Goal: Information Seeking & Learning: Find specific fact

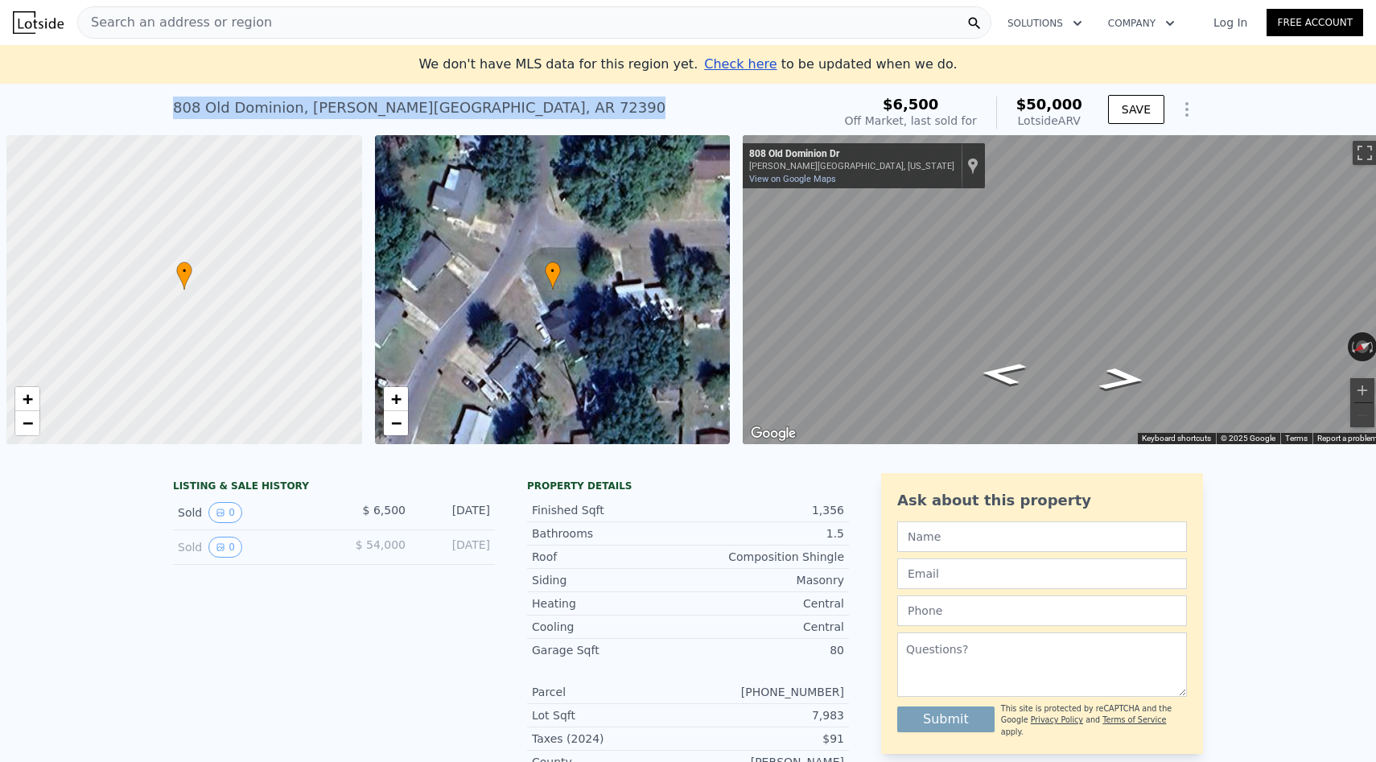
scroll to position [0, 6]
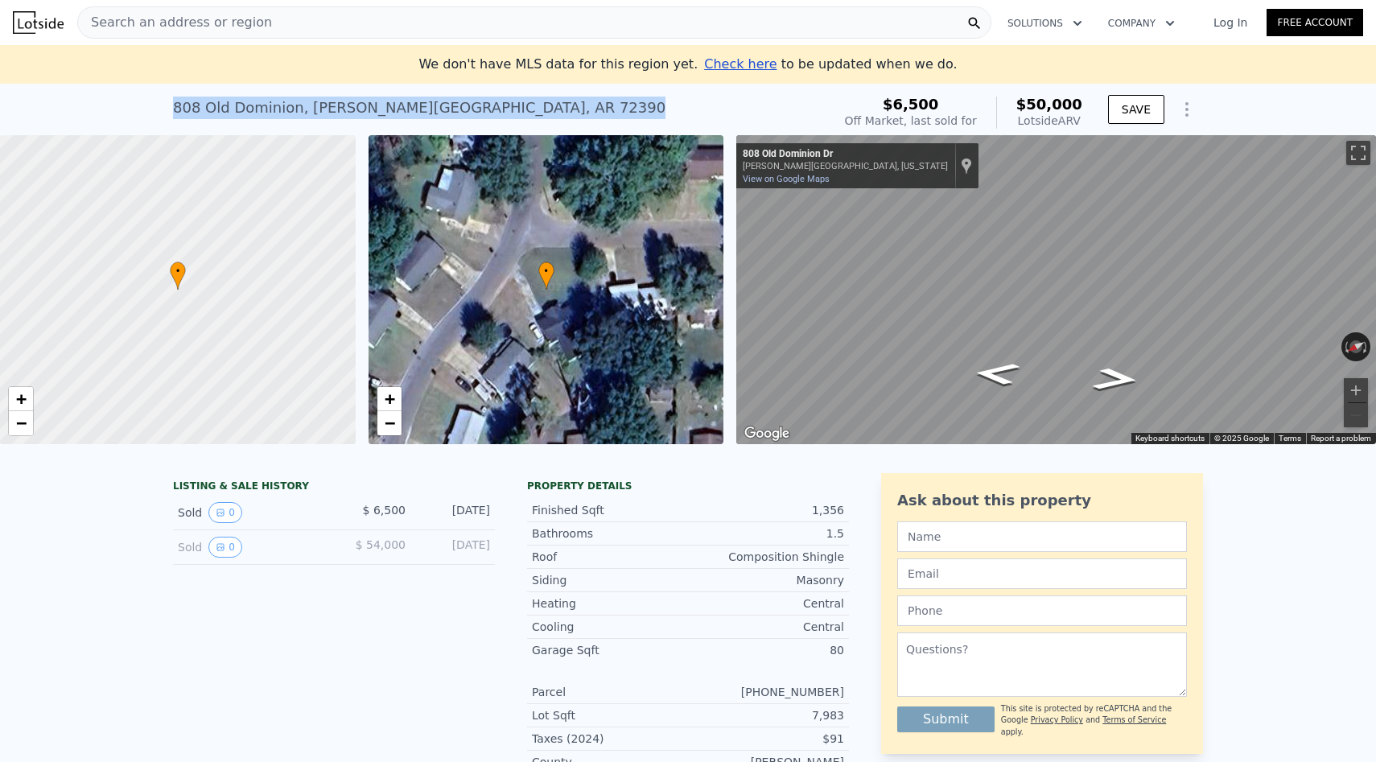
click at [237, 115] on div "[STREET_ADDRESS][PERSON_NAME]" at bounding box center [419, 108] width 492 height 23
drag, startPoint x: 175, startPoint y: 106, endPoint x: 290, endPoint y: 108, distance: 115.1
click at [291, 108] on div "[STREET_ADDRESS][PERSON_NAME]" at bounding box center [419, 108] width 492 height 23
copy div "808 Old Dominion"
drag, startPoint x: 302, startPoint y: 106, endPoint x: 433, endPoint y: 106, distance: 130.3
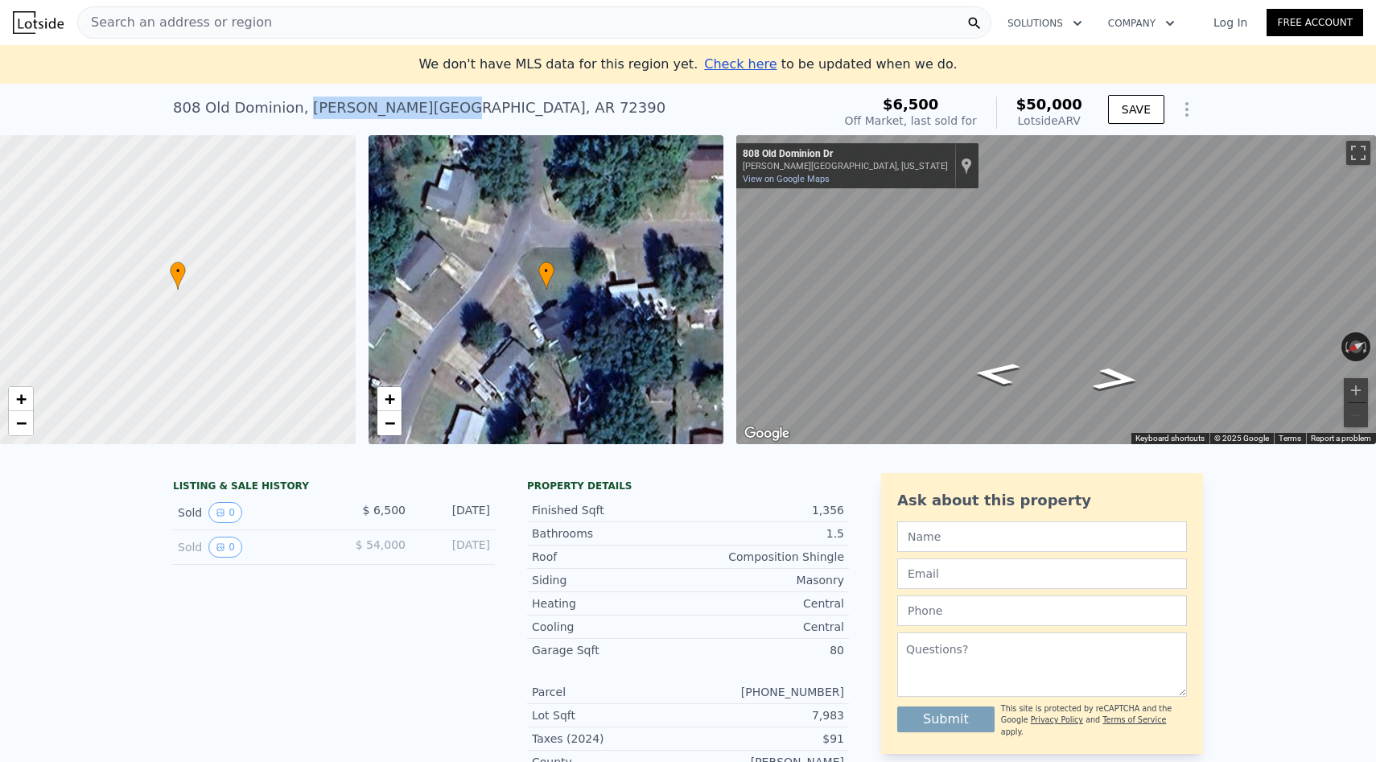
click at [434, 106] on div "[STREET_ADDRESS][PERSON_NAME]" at bounding box center [419, 108] width 492 height 23
copy div "[PERSON_NAME][GEOGRAPHIC_DATA]"
drag, startPoint x: 463, startPoint y: 109, endPoint x: 518, endPoint y: 109, distance: 55.5
click at [518, 109] on div "808 Old Dominion , [PERSON_NAME][GEOGRAPHIC_DATA] , [GEOGRAPHIC_DATA] 72390 Sol…" at bounding box center [499, 112] width 652 height 45
copy div "72390"
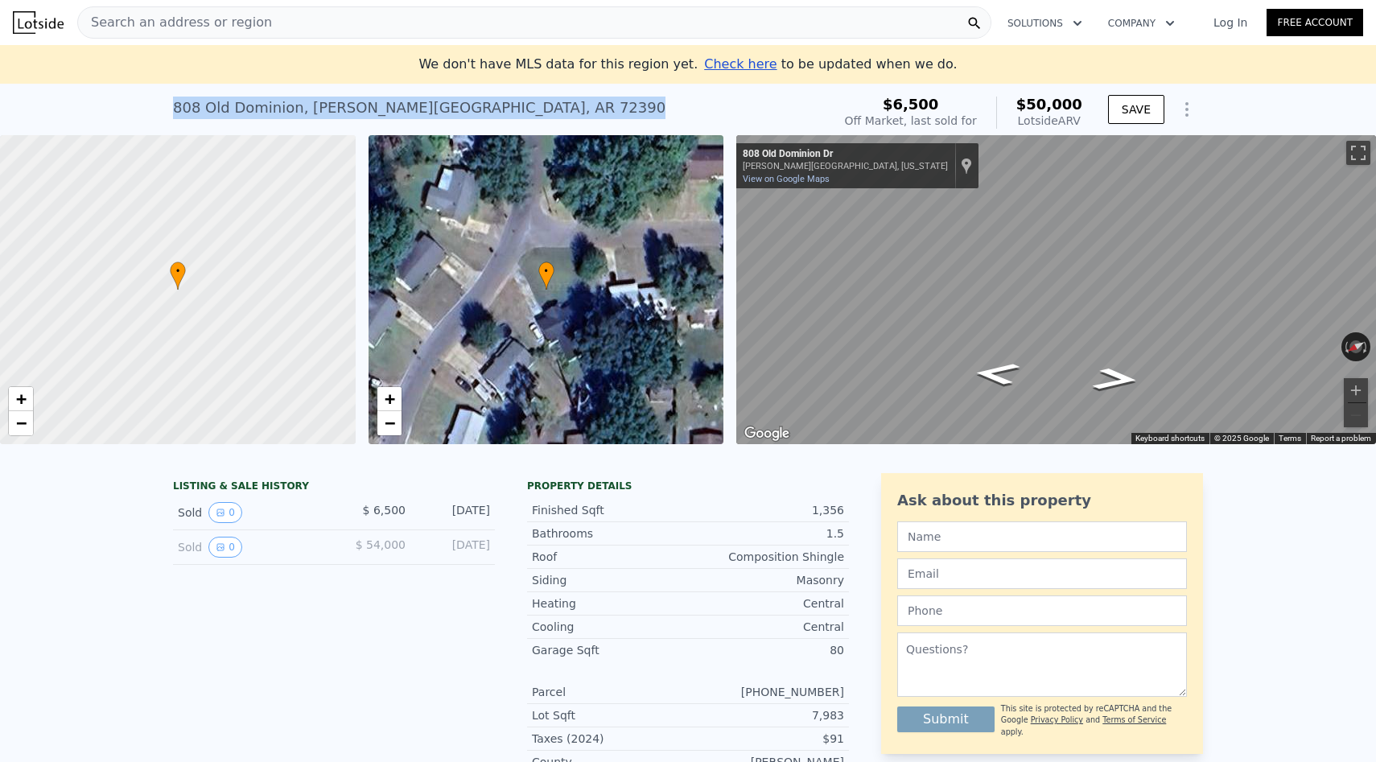
drag, startPoint x: 174, startPoint y: 106, endPoint x: 513, endPoint y: 109, distance: 339.5
click at [513, 109] on div "808 Old Dominion , [PERSON_NAME][GEOGRAPHIC_DATA] , [GEOGRAPHIC_DATA] 72390 Sol…" at bounding box center [499, 112] width 652 height 45
copy div "[STREET_ADDRESS][PERSON_NAME]"
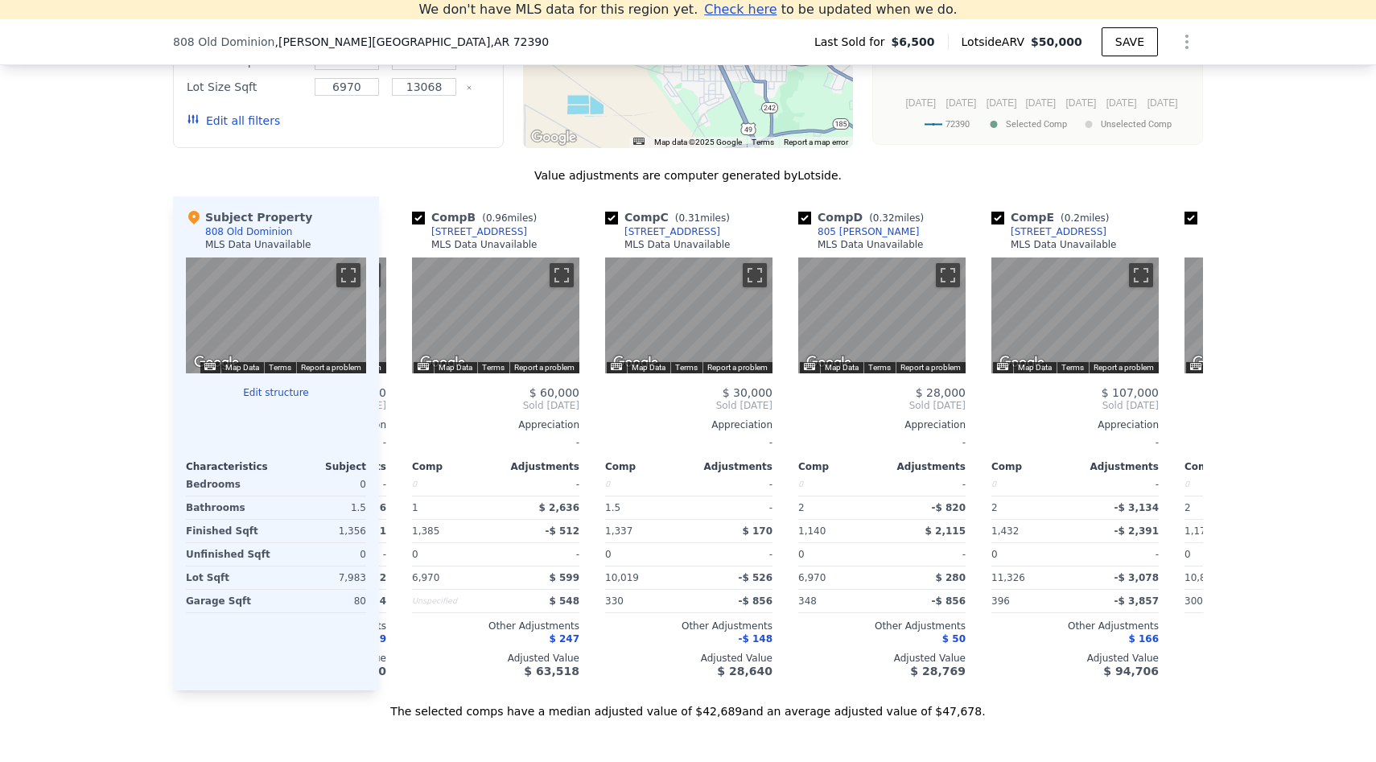
scroll to position [0, 180]
click at [1072, 229] on div "[STREET_ADDRESS]" at bounding box center [1058, 231] width 96 height 13
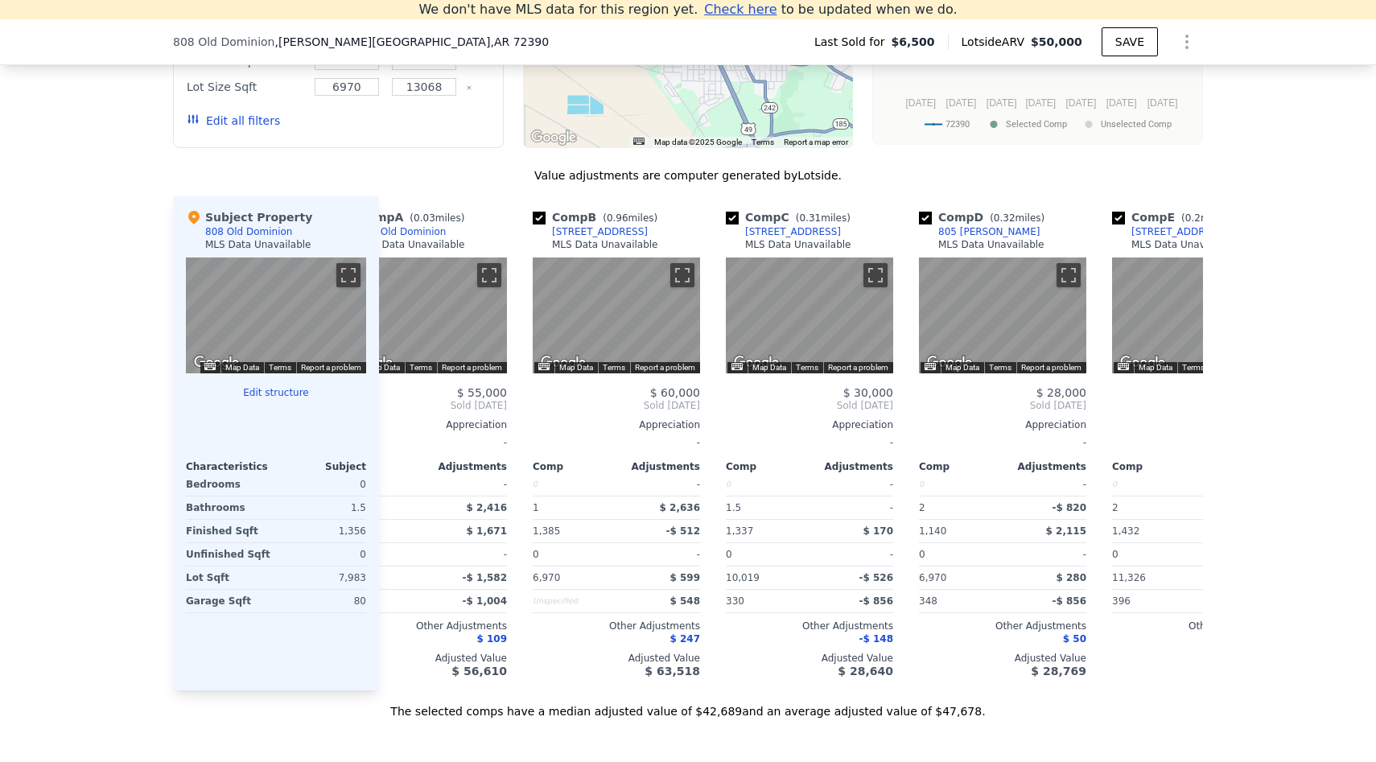
scroll to position [0, 0]
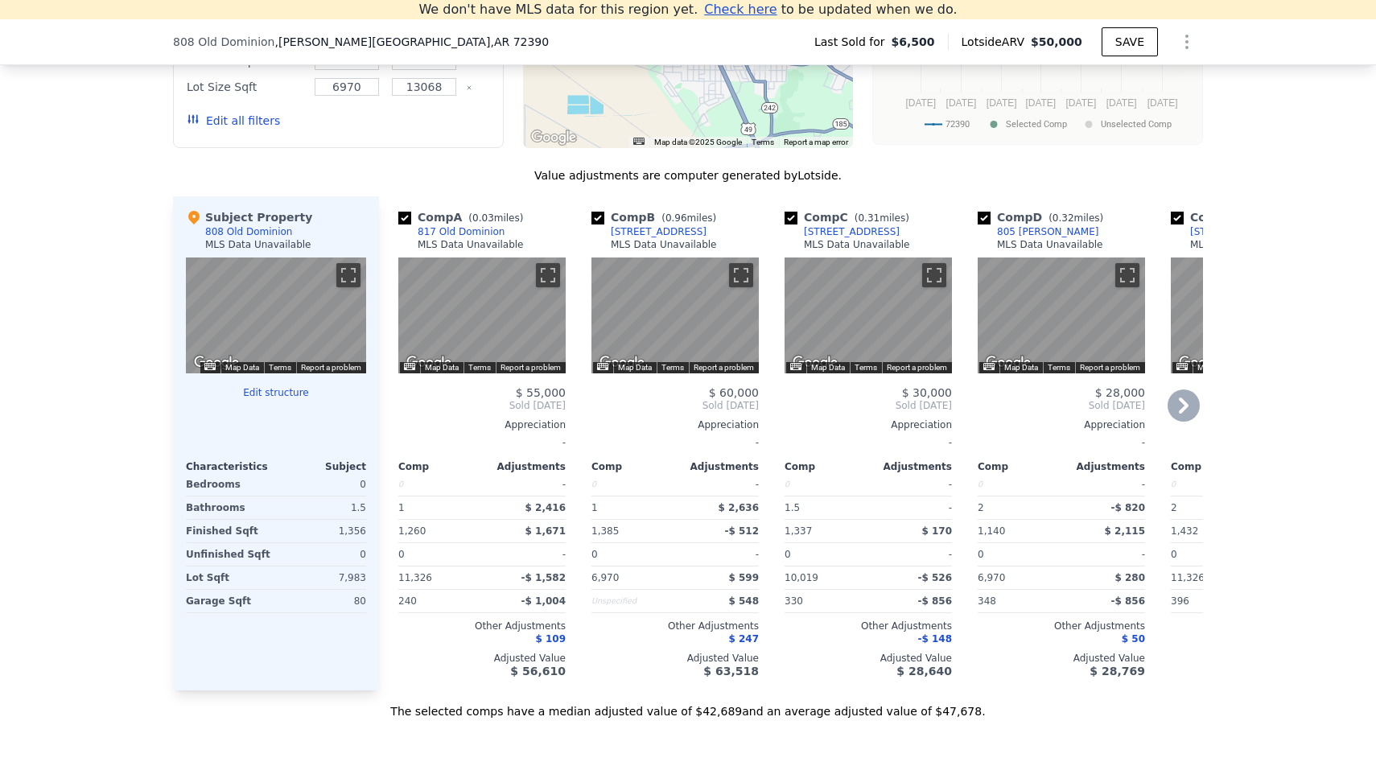
click at [444, 234] on div "817 Old Dominion" at bounding box center [461, 231] width 87 height 13
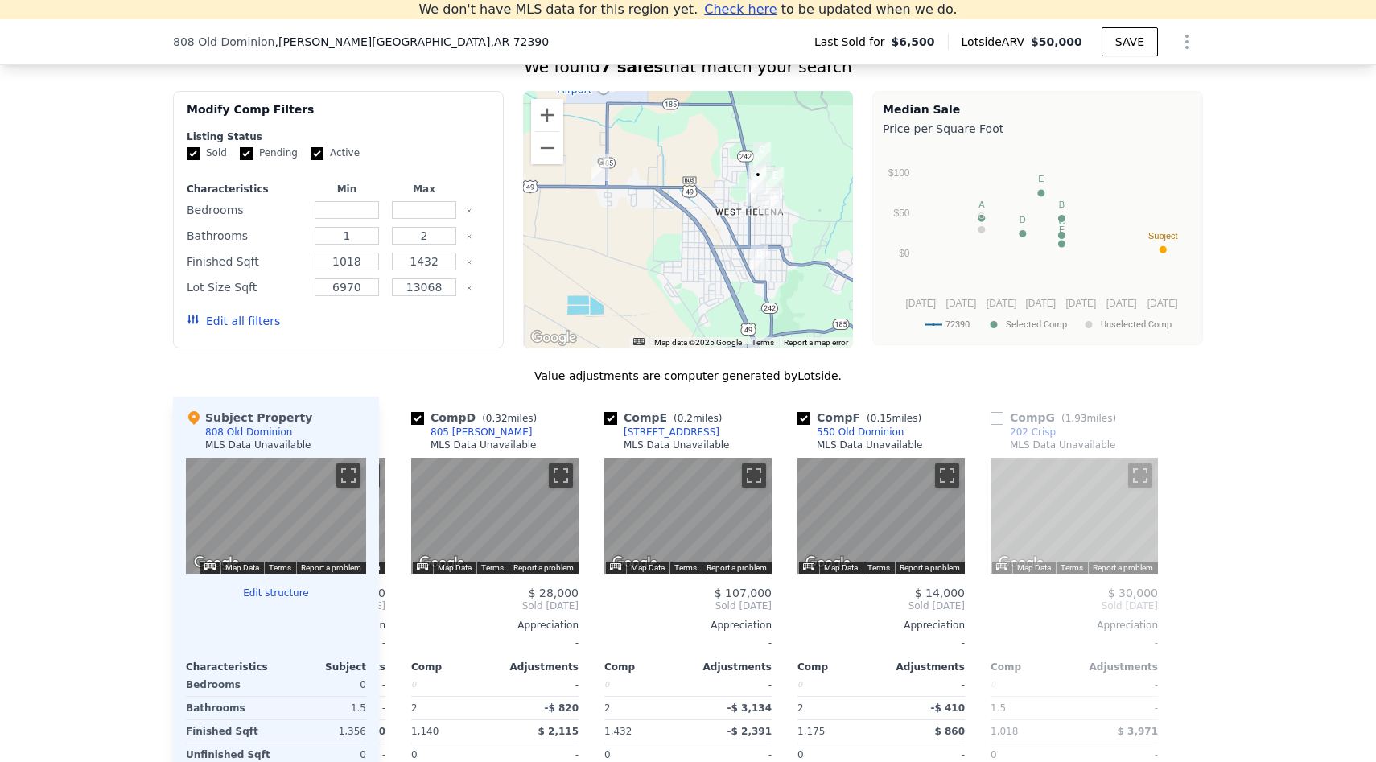
scroll to position [1250, 0]
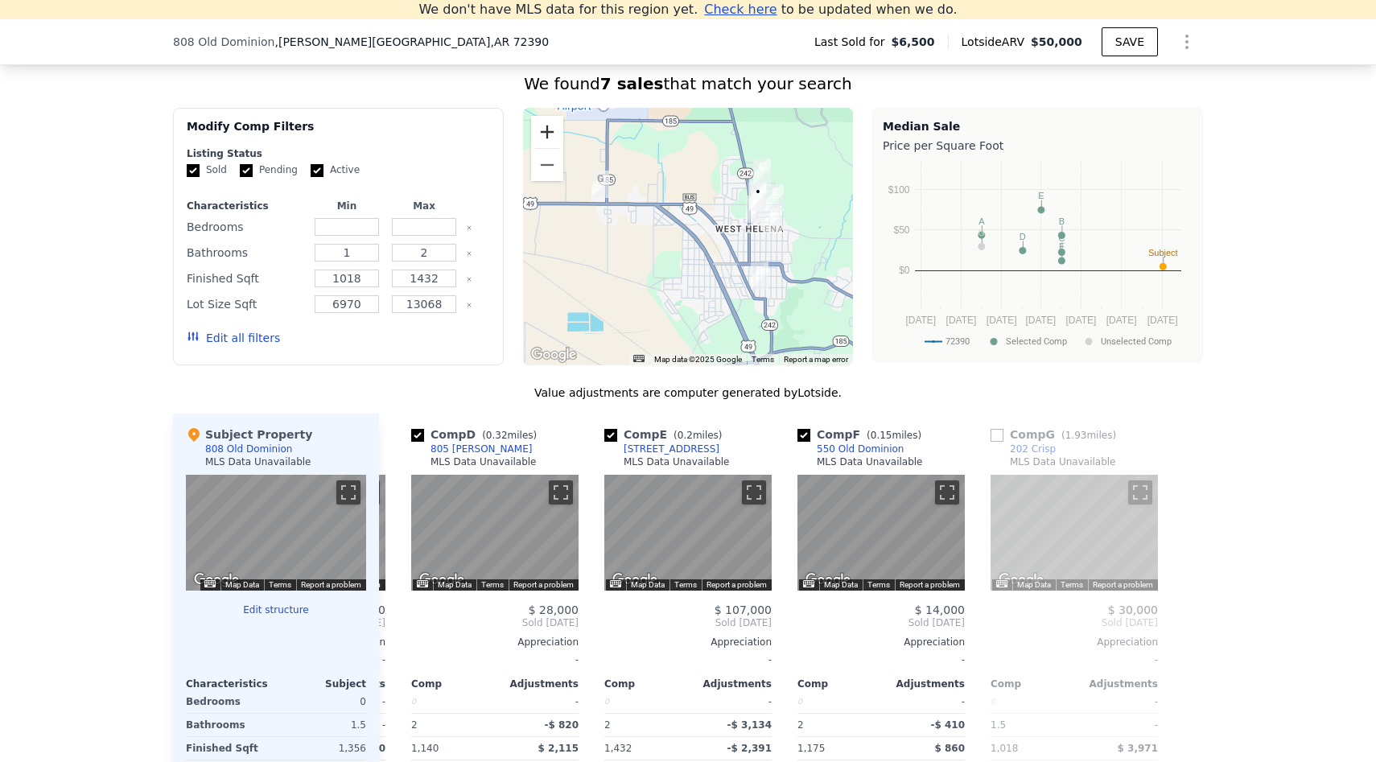
click at [551, 134] on button "Zoom in" at bounding box center [547, 132] width 32 height 32
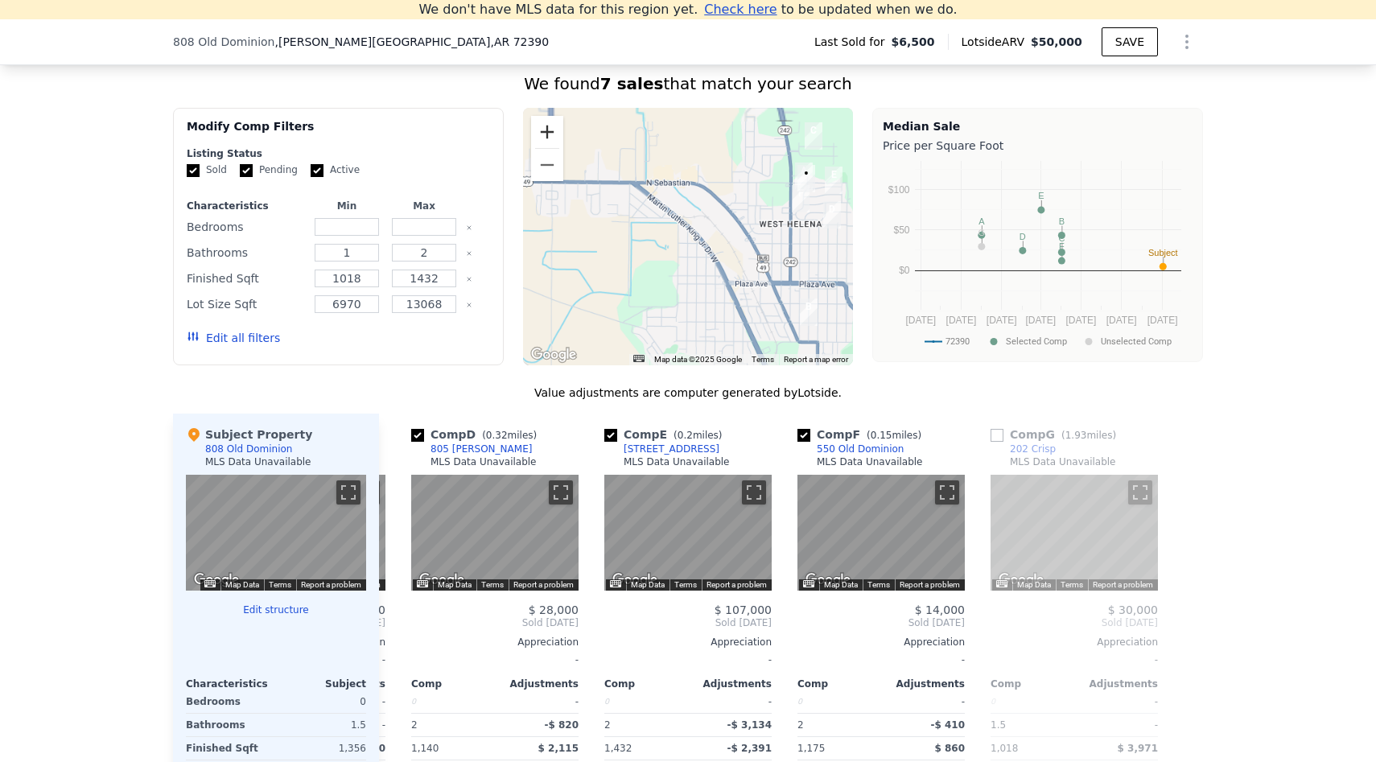
click at [551, 134] on button "Zoom in" at bounding box center [547, 132] width 32 height 32
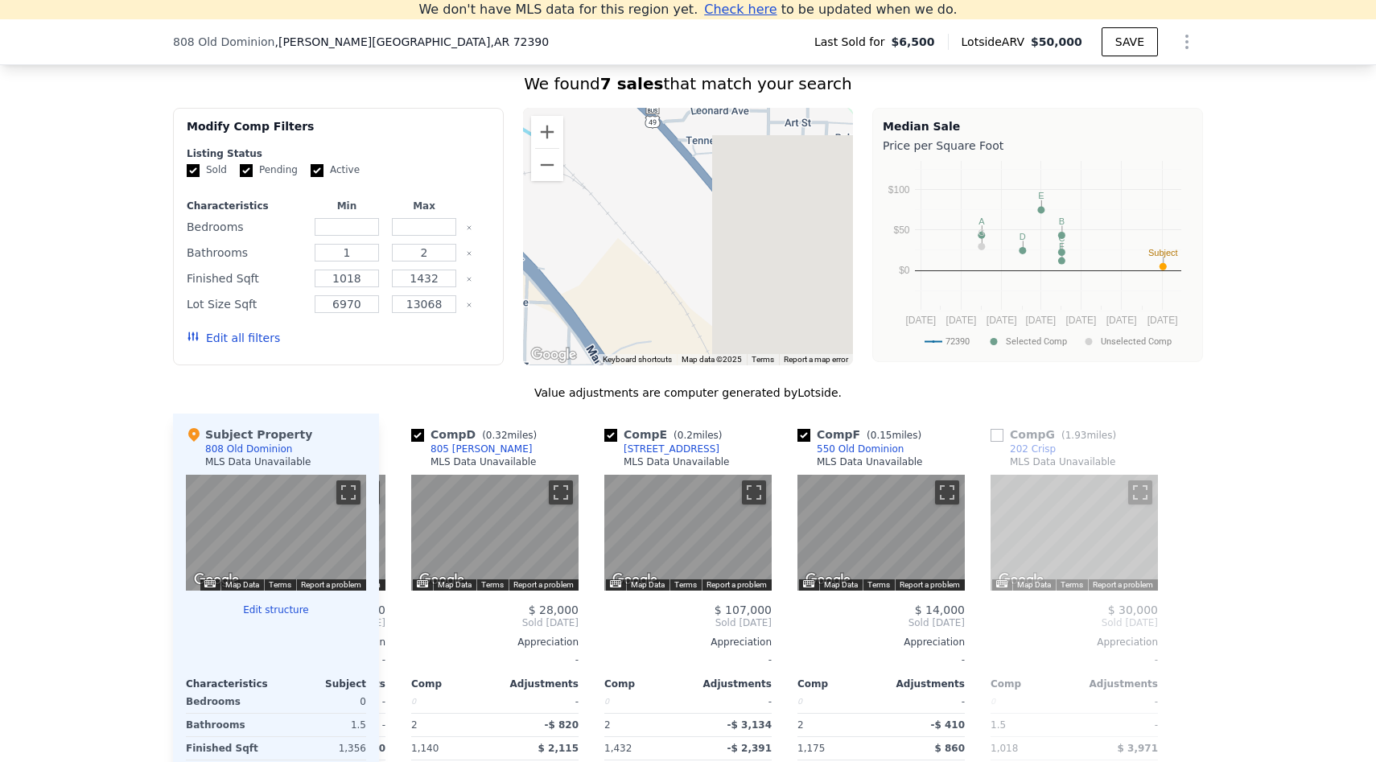
drag, startPoint x: 711, startPoint y: 193, endPoint x: 492, endPoint y: 225, distance: 222.0
click at [492, 225] on div "Modify Comp Filters Listing Status Sold Pending Active Characteristics Min Max …" at bounding box center [688, 236] width 1030 height 257
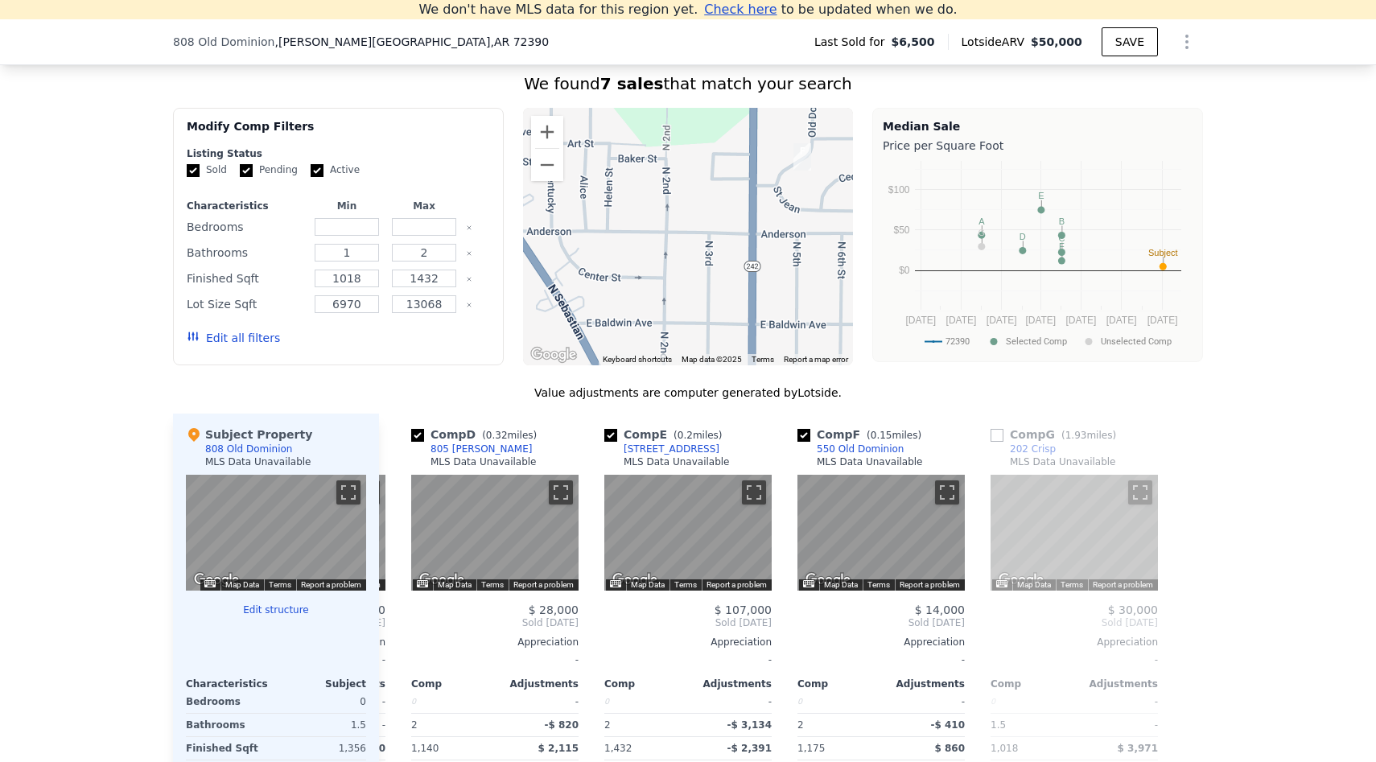
drag, startPoint x: 675, startPoint y: 242, endPoint x: 389, endPoint y: 272, distance: 287.9
click at [388, 272] on div "Modify Comp Filters Listing Status Sold Pending Active Characteristics Min Max …" at bounding box center [688, 236] width 1030 height 257
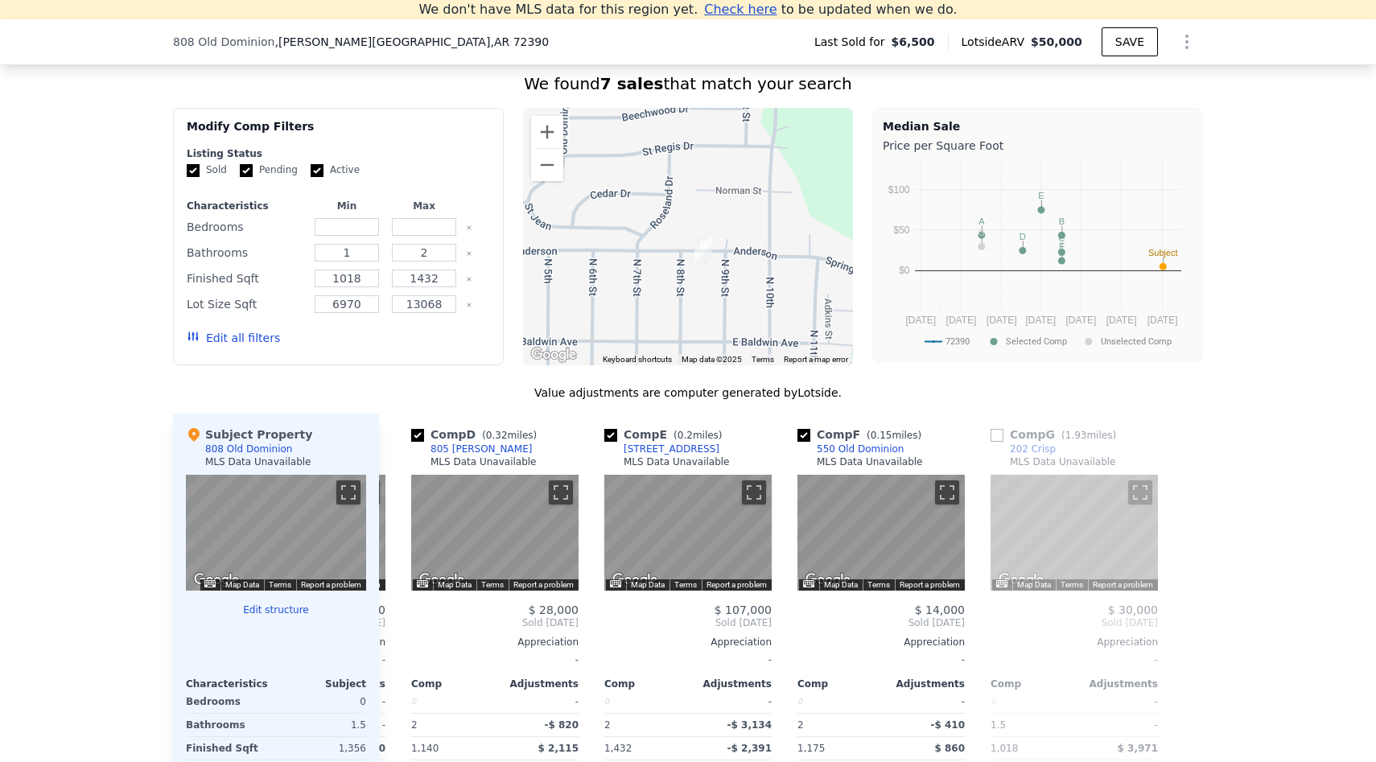
drag, startPoint x: 516, startPoint y: 261, endPoint x: 505, endPoint y: 261, distance: 11.3
click at [505, 261] on div "Modify Comp Filters Listing Status Sold Pending Active Characteristics Min Max …" at bounding box center [688, 236] width 1030 height 257
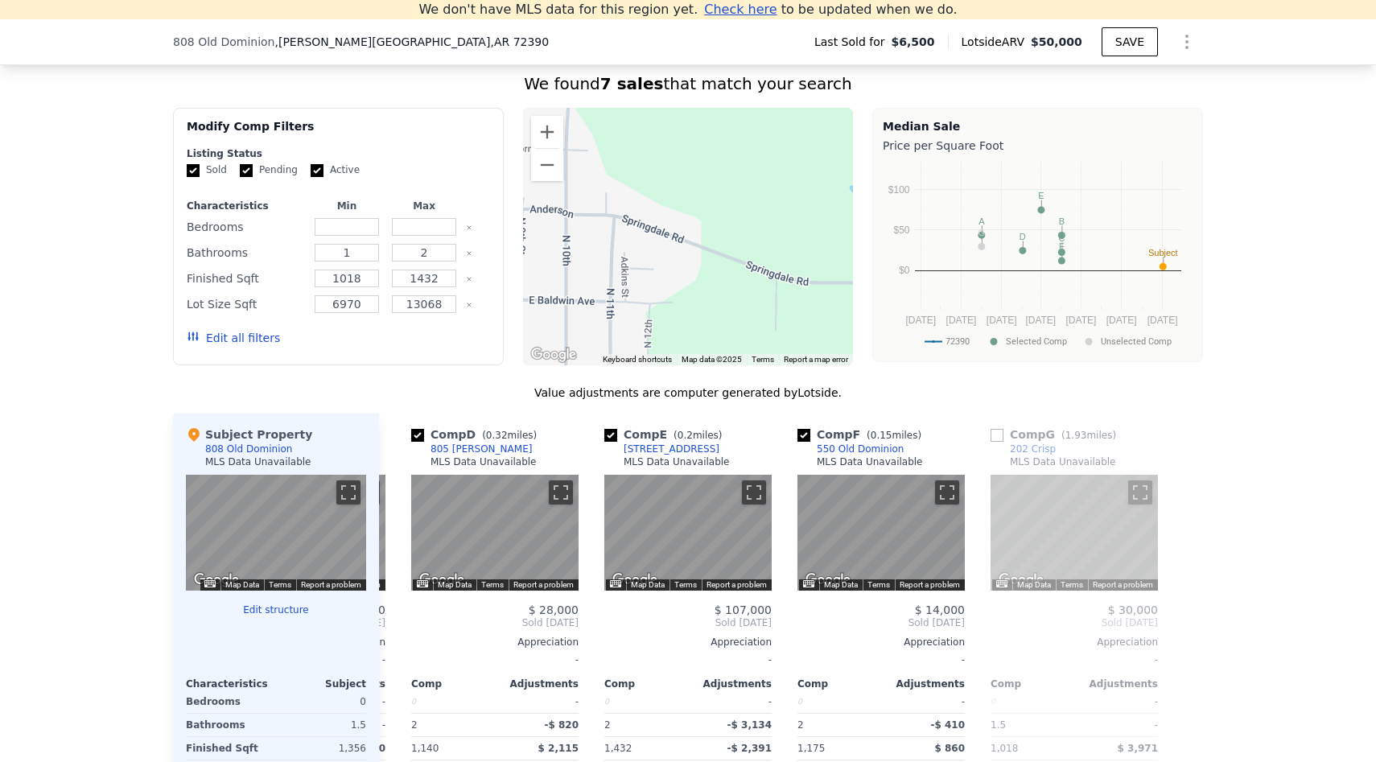
drag, startPoint x: 761, startPoint y: 307, endPoint x: 566, endPoint y: 266, distance: 199.0
click at [566, 266] on div at bounding box center [688, 236] width 331 height 257
click at [545, 167] on button "Zoom out" at bounding box center [547, 165] width 32 height 32
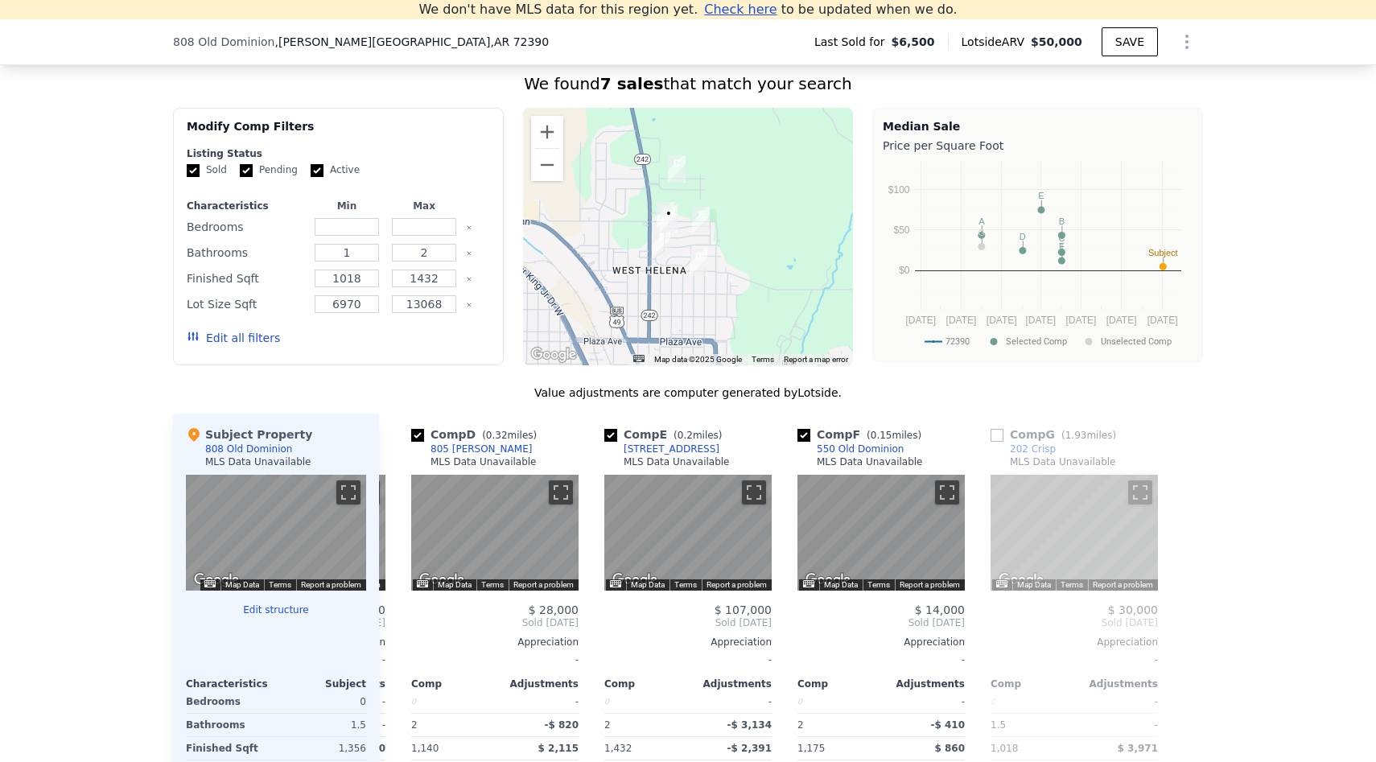
drag, startPoint x: 607, startPoint y: 180, endPoint x: 671, endPoint y: 230, distance: 80.8
click at [671, 230] on img "808 Old Dominion" at bounding box center [669, 218] width 18 height 27
click at [545, 133] on button "Zoom in" at bounding box center [547, 132] width 32 height 32
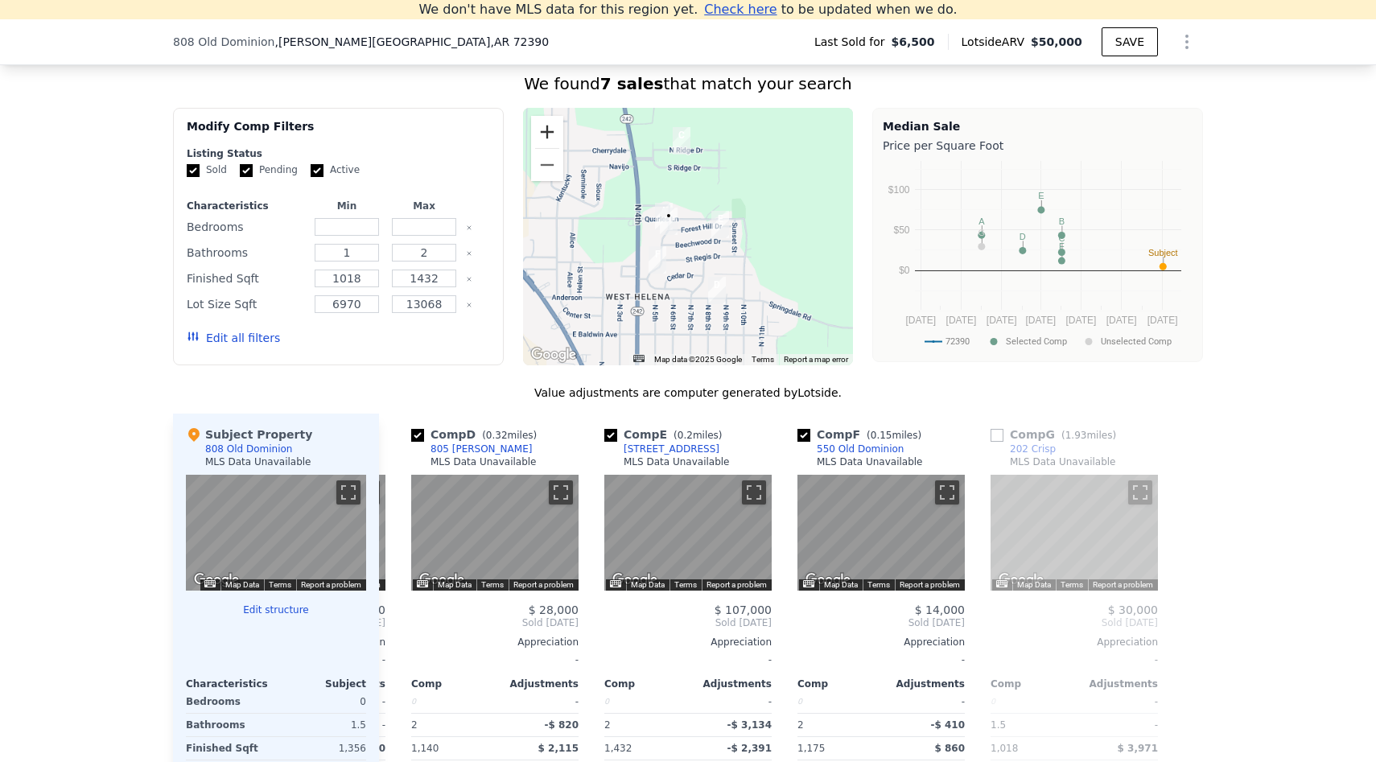
click at [545, 133] on button "Zoom in" at bounding box center [547, 132] width 32 height 32
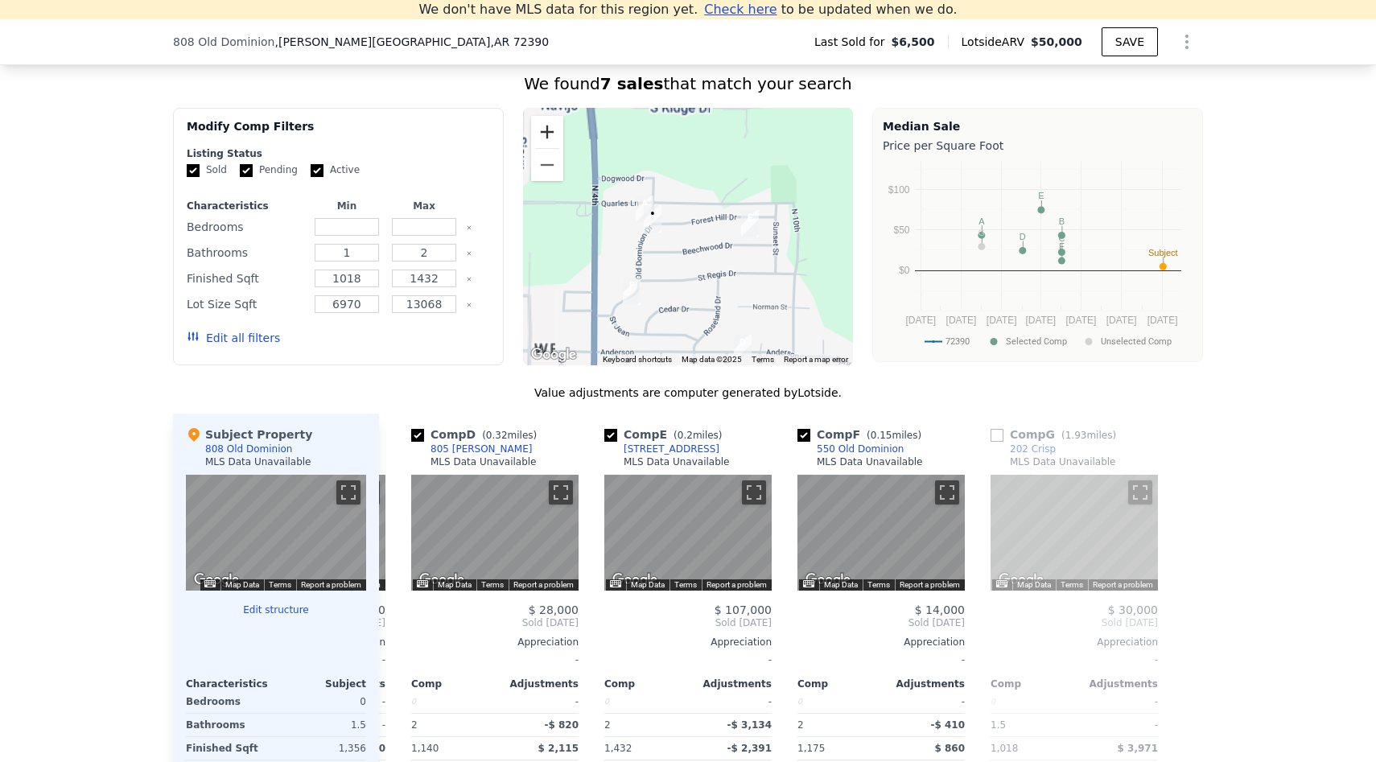
click at [545, 133] on button "Zoom in" at bounding box center [547, 132] width 32 height 32
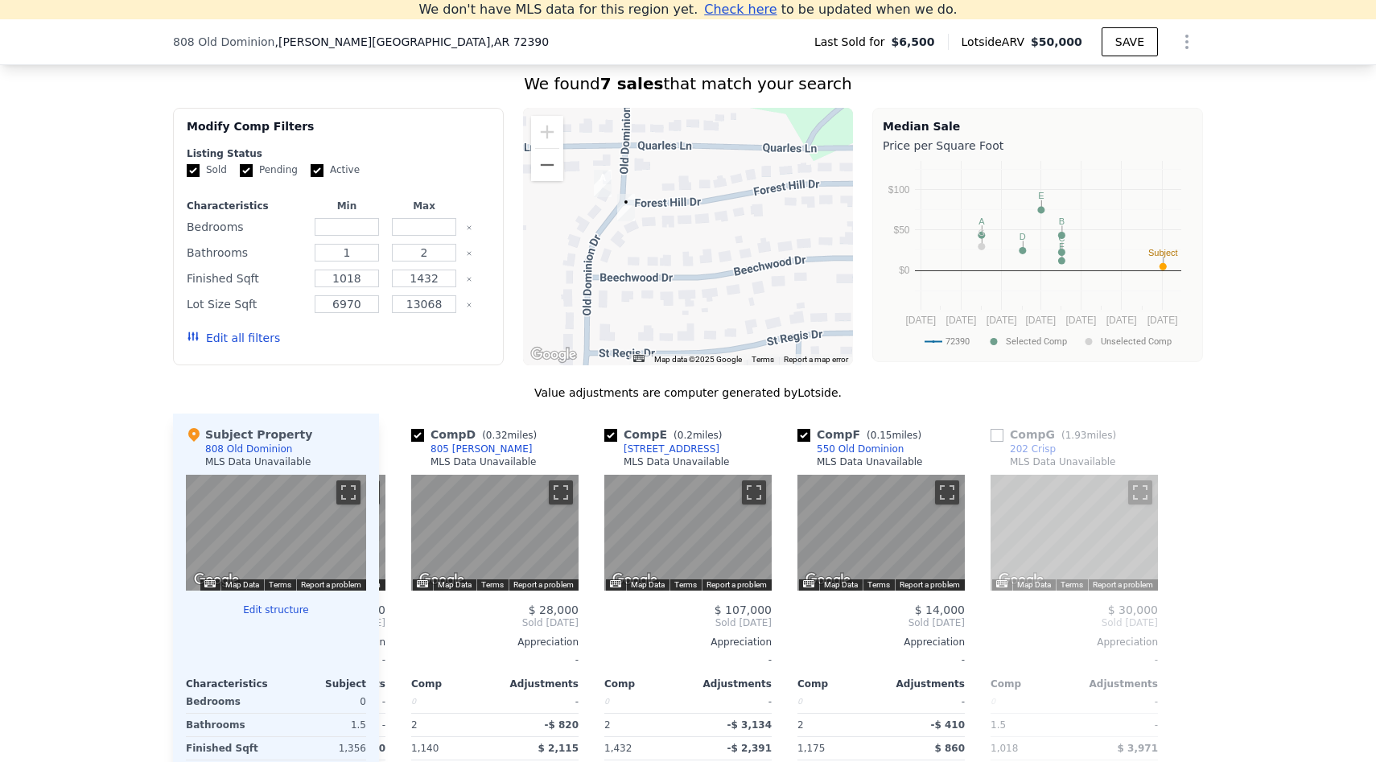
drag, startPoint x: 600, startPoint y: 224, endPoint x: 636, endPoint y: 224, distance: 36.2
click at [636, 224] on div at bounding box center [688, 236] width 331 height 257
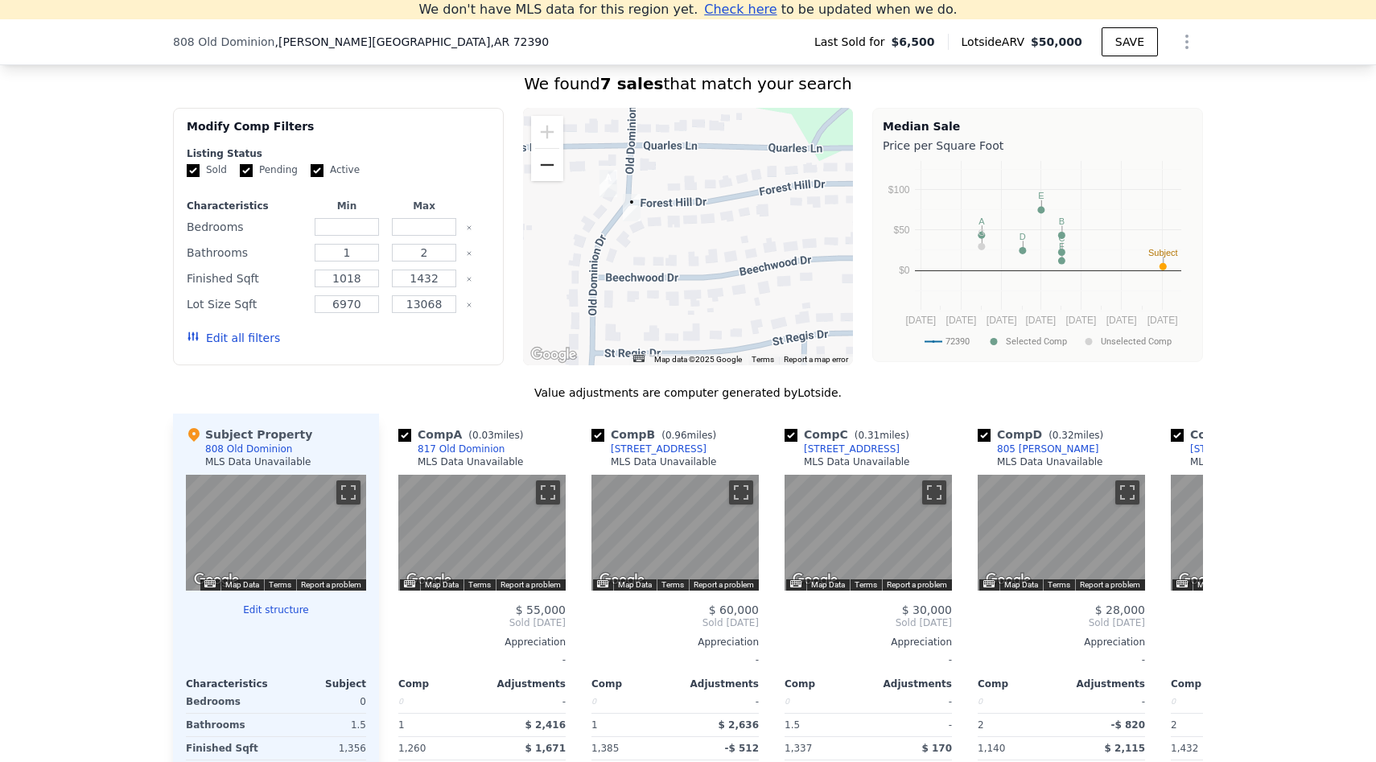
click at [546, 163] on button "Zoom out" at bounding box center [547, 165] width 32 height 32
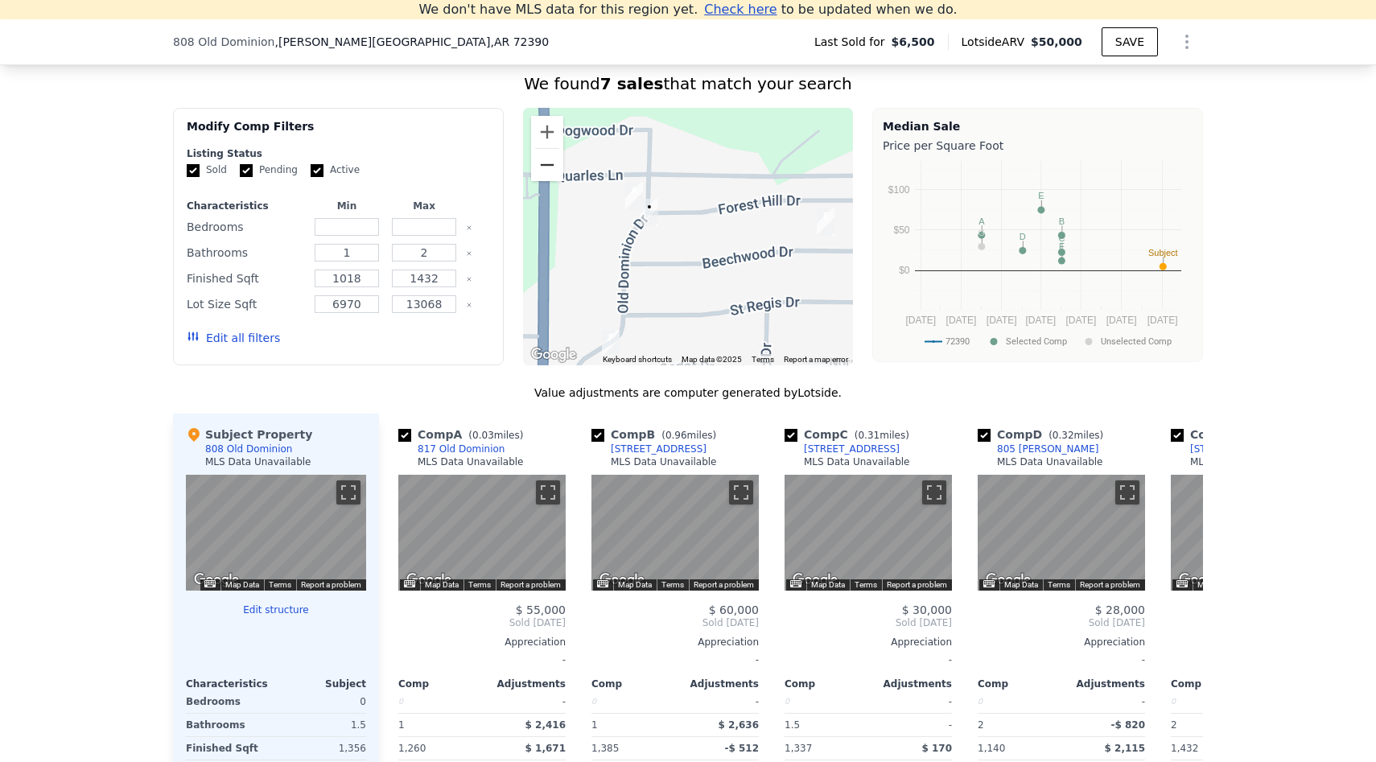
click at [546, 163] on button "Zoom out" at bounding box center [547, 165] width 32 height 32
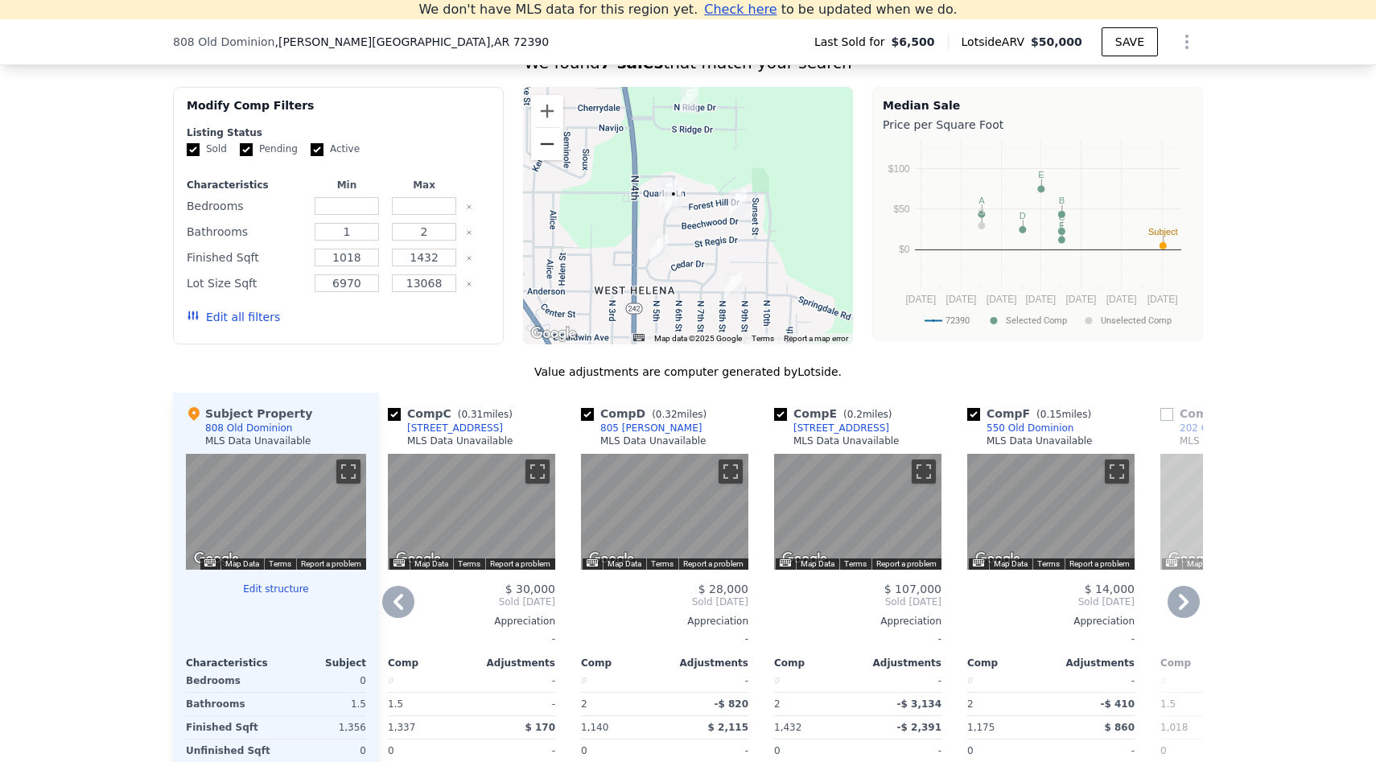
scroll to position [1277, 0]
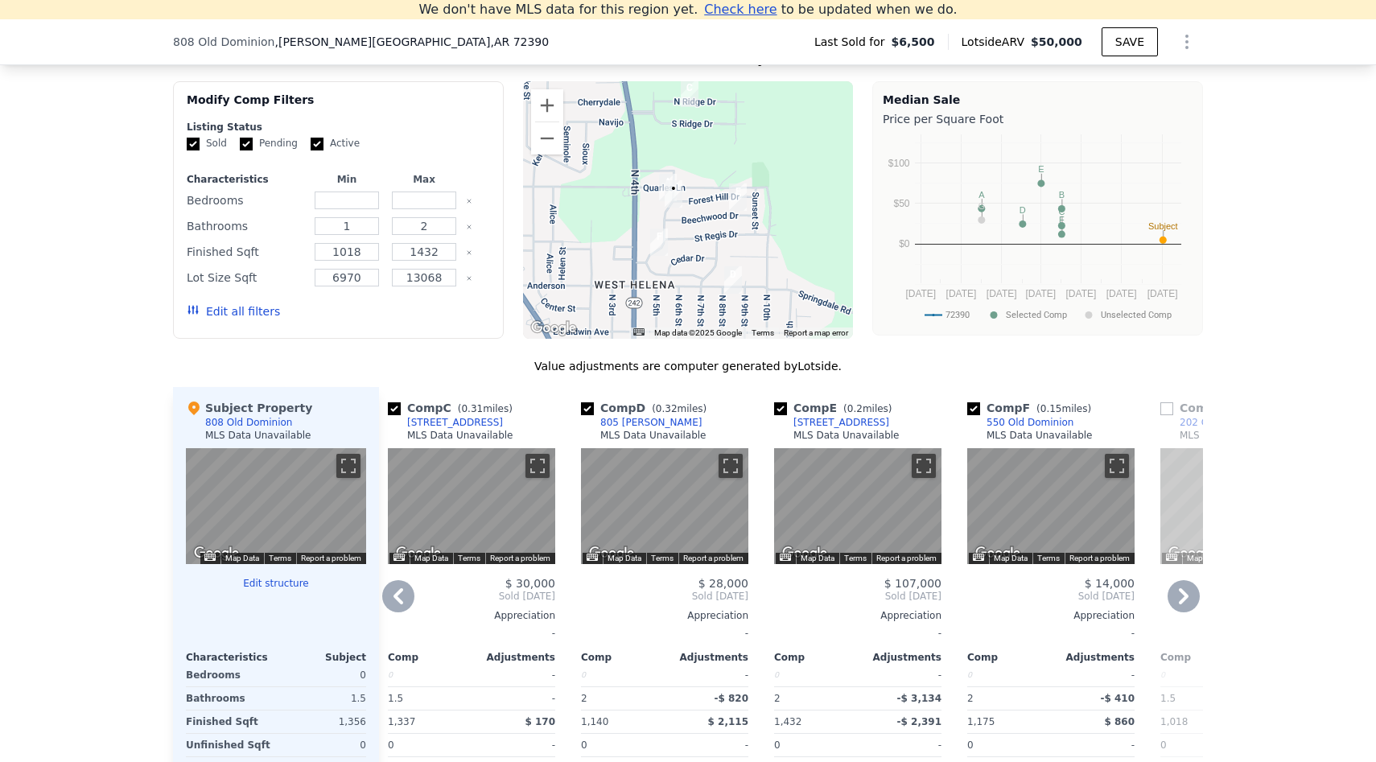
click at [817, 422] on div "[STREET_ADDRESS]" at bounding box center [841, 422] width 96 height 13
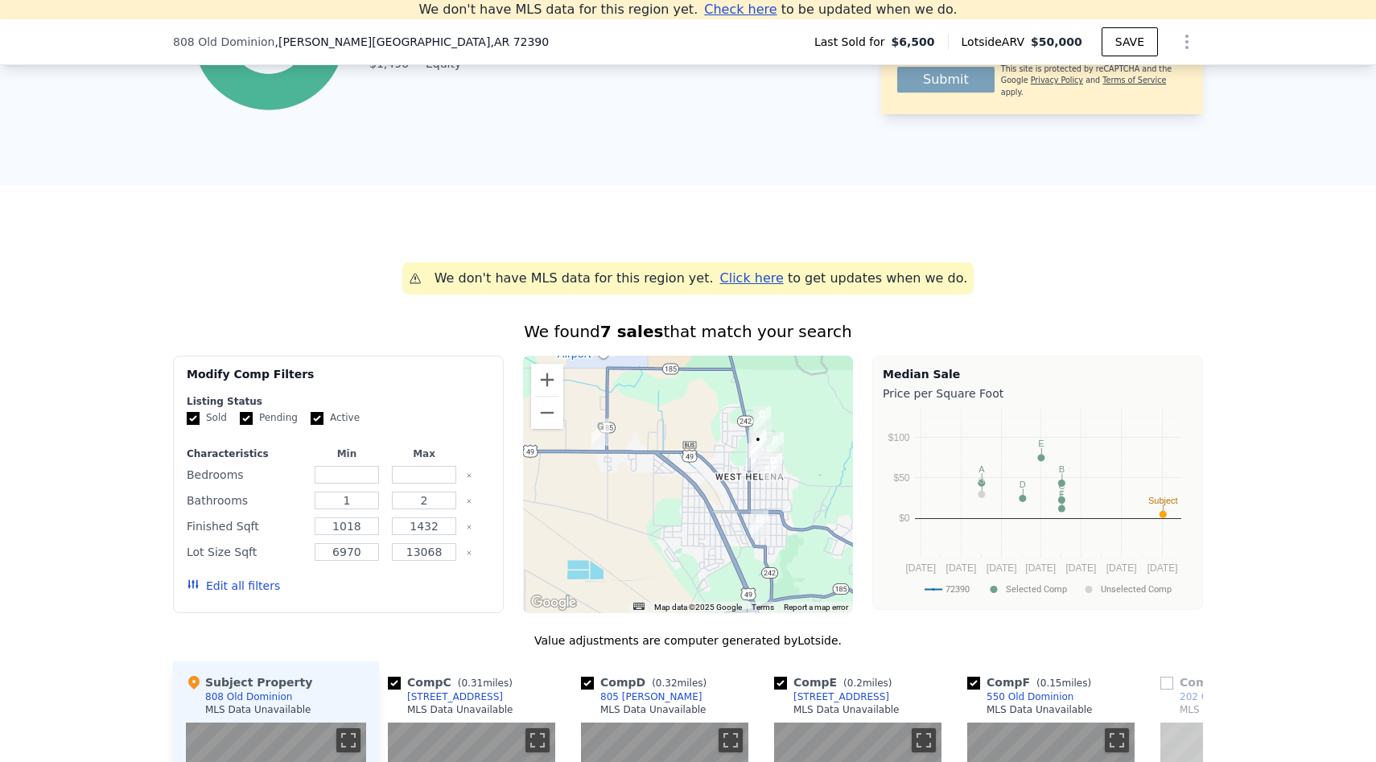
scroll to position [957, 0]
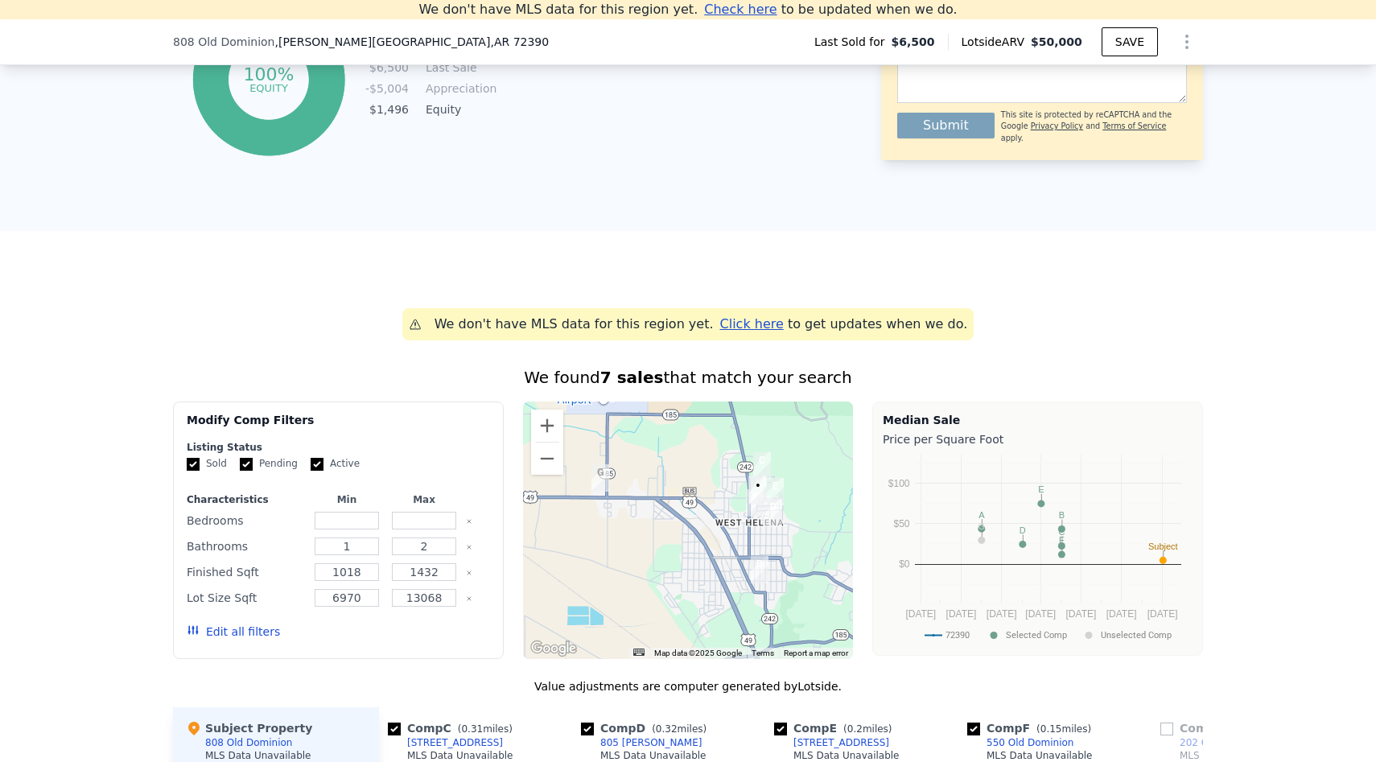
click at [167, 42] on div "808 Old Dominion , [PERSON_NAME][GEOGRAPHIC_DATA] , [GEOGRAPHIC_DATA] 72390 Las…" at bounding box center [688, 42] width 1376 height 46
drag, startPoint x: 167, startPoint y: 42, endPoint x: 445, endPoint y: 48, distance: 277.6
click at [445, 48] on div "808 Old Dominion , [PERSON_NAME][GEOGRAPHIC_DATA] , [GEOGRAPHIC_DATA] 72390 Las…" at bounding box center [688, 42] width 1376 height 46
copy div "[STREET_ADDRESS][PERSON_NAME]"
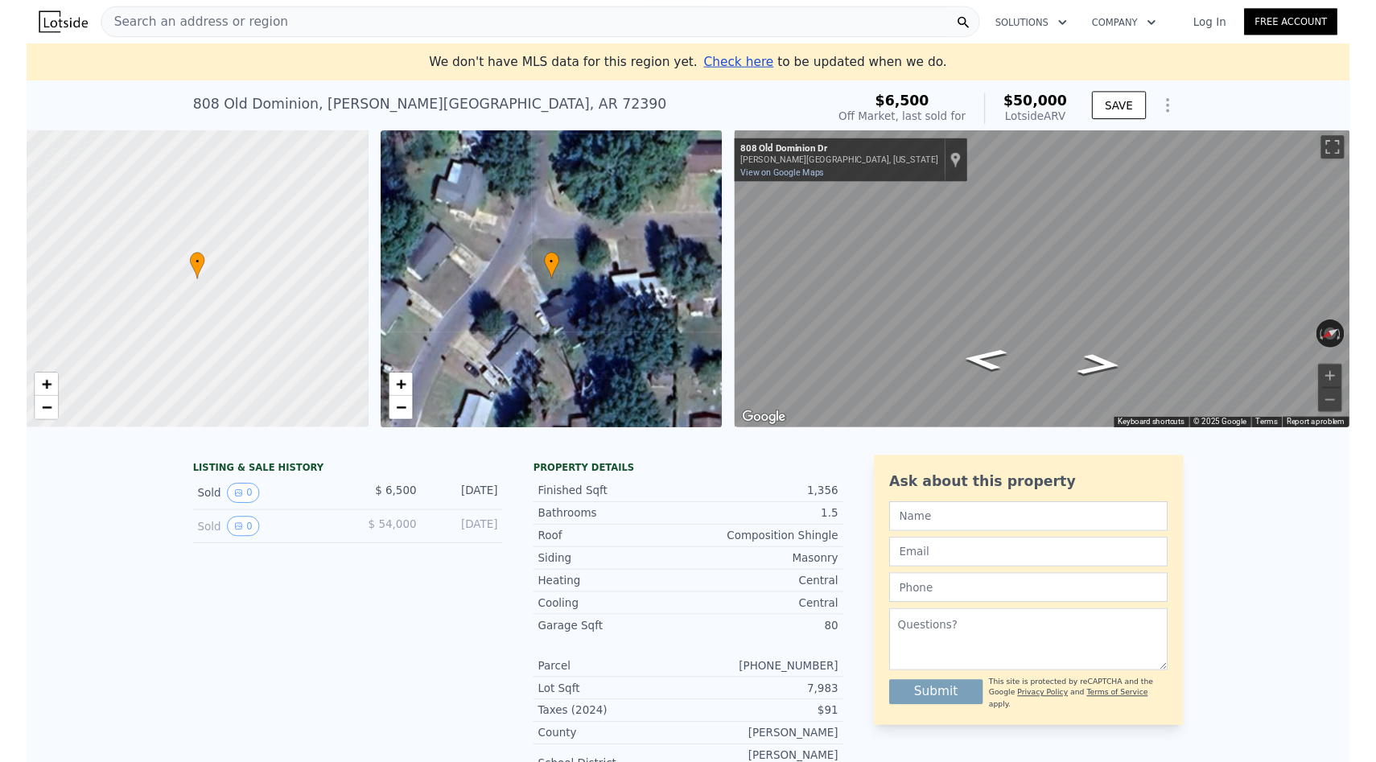
scroll to position [0, 397]
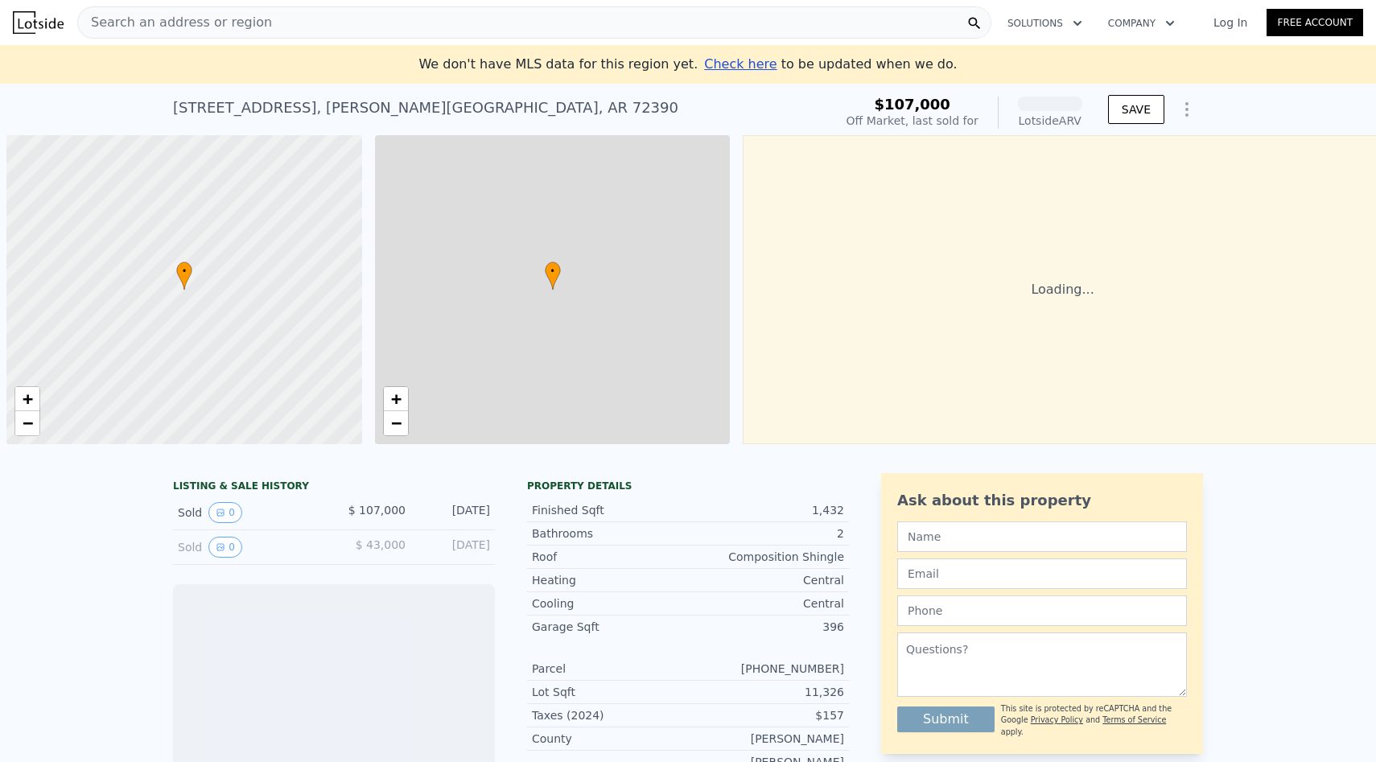
scroll to position [0, 6]
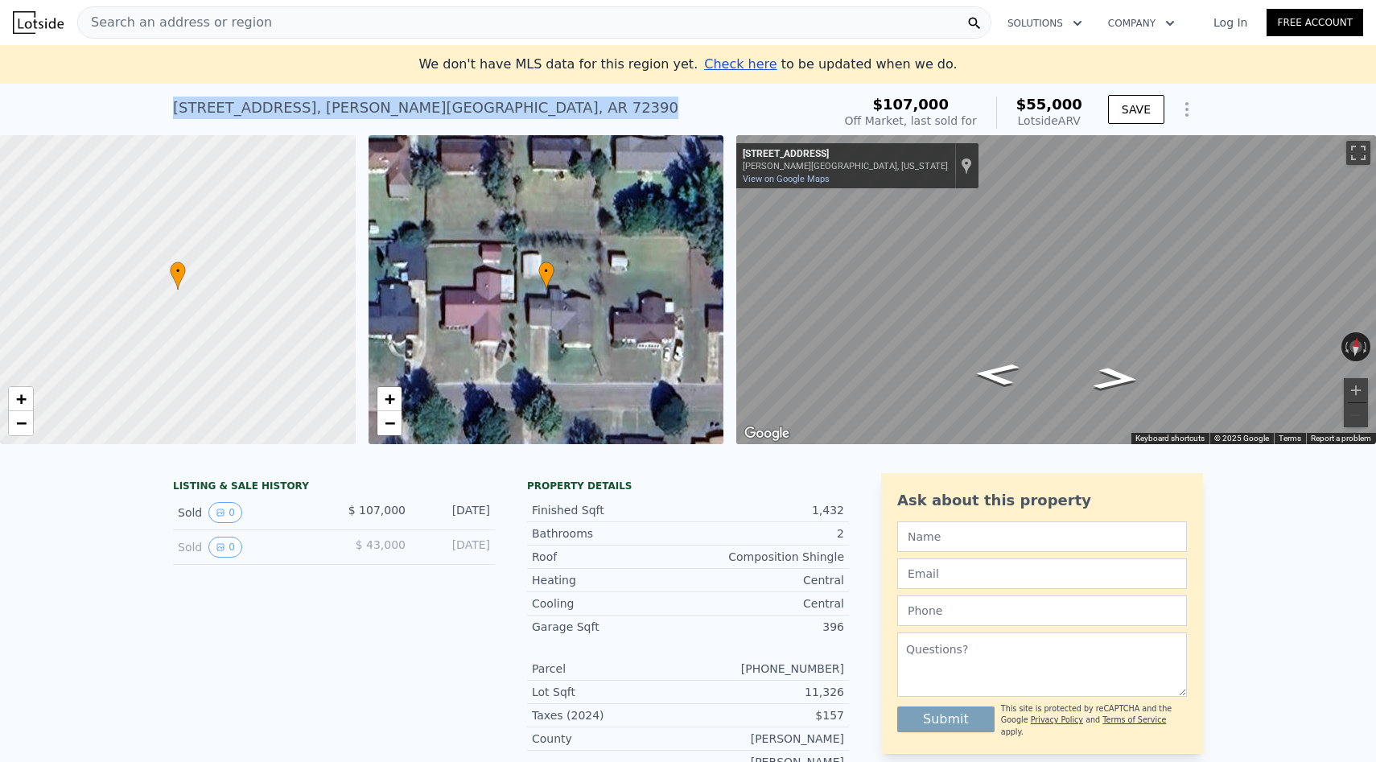
drag, startPoint x: 170, startPoint y: 107, endPoint x: 498, endPoint y: 129, distance: 329.0
click at [499, 130] on div "[STREET_ADDRESS][PERSON_NAME] Sold [DATE] for $107k (~ARV $55k ) $107,000 Off M…" at bounding box center [688, 109] width 1376 height 51
copy div "[STREET_ADDRESS][PERSON_NAME]"
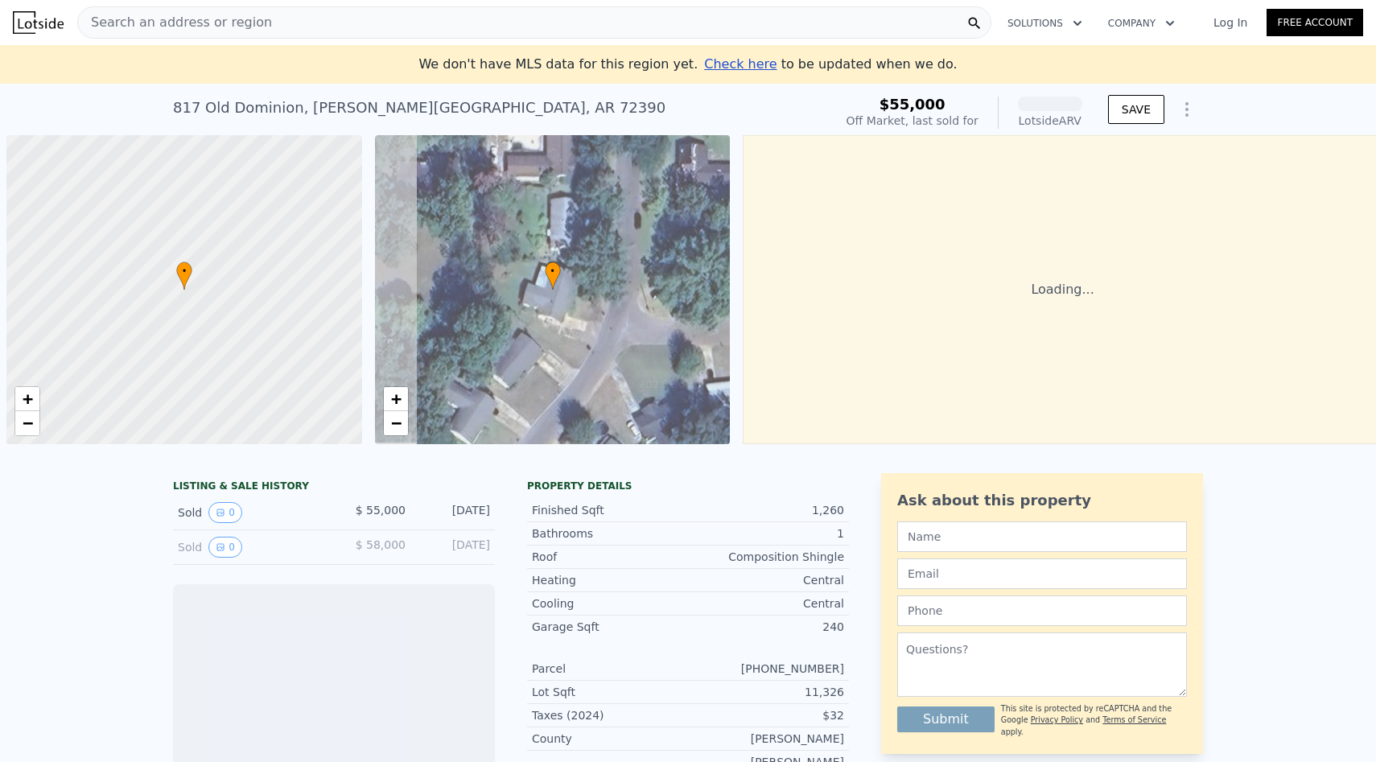
scroll to position [0, 6]
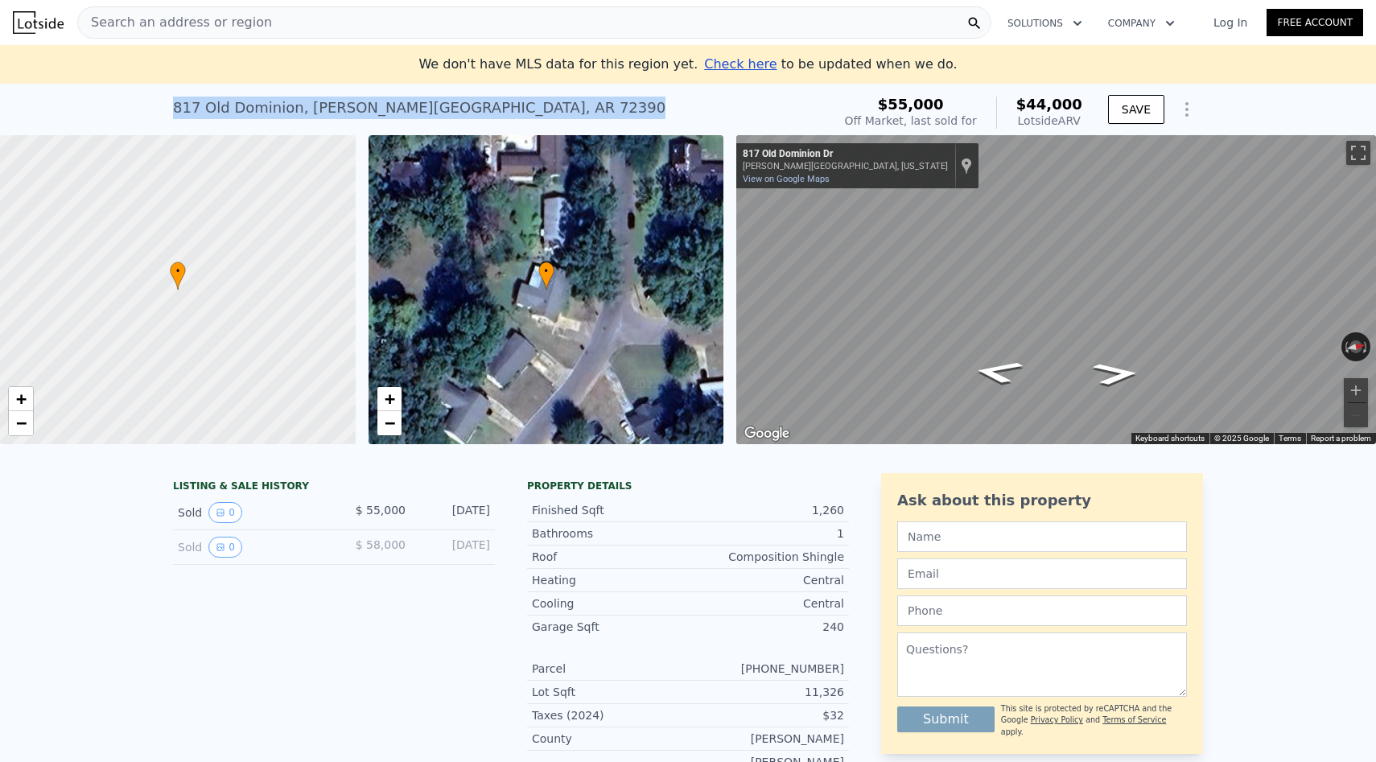
drag, startPoint x: 174, startPoint y: 108, endPoint x: 513, endPoint y: 119, distance: 339.7
click at [513, 120] on div "817 Old Dominion , Helena-West Helena , AR 72390 Sold Dec 2024 for $55k (~ARV $…" at bounding box center [499, 112] width 652 height 45
copy div "817 Old Dominion , Helena-West Helena , AR 72390"
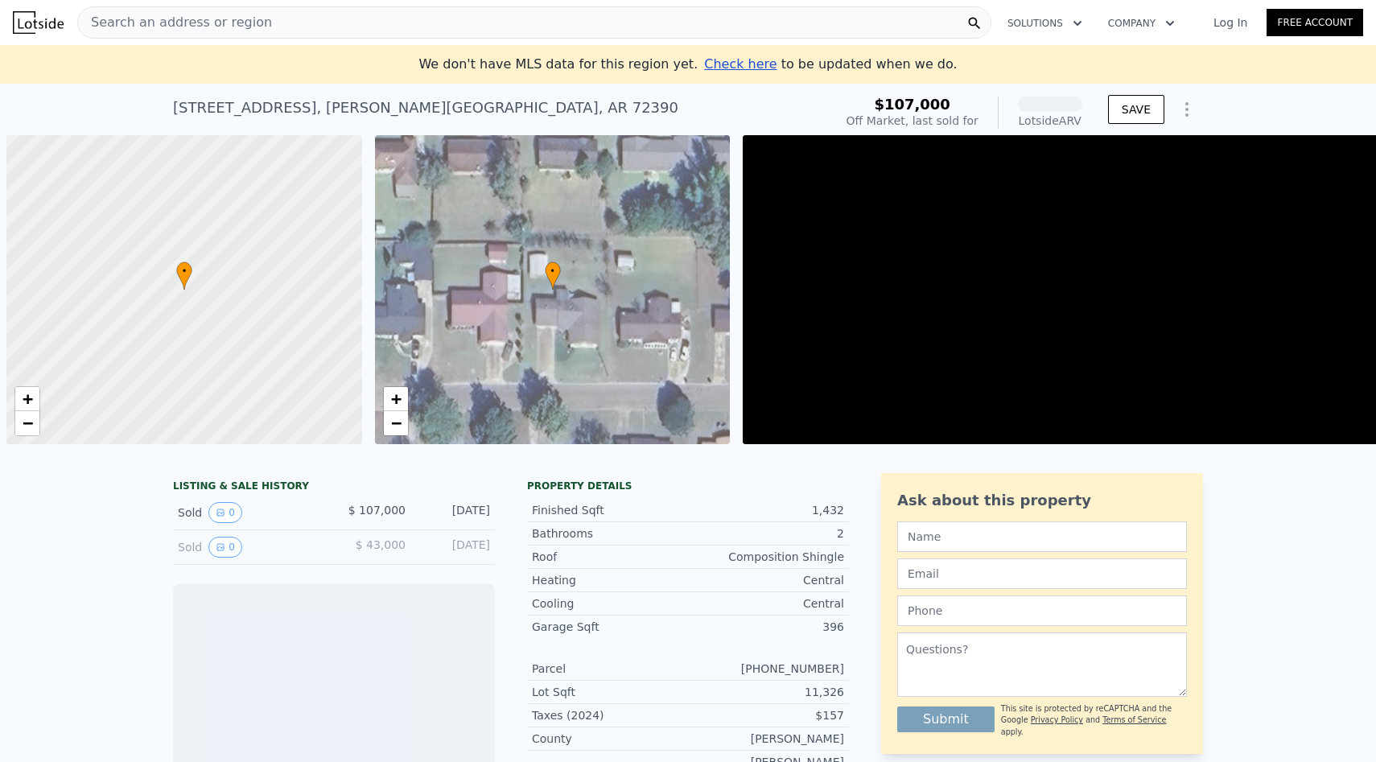
scroll to position [0, 6]
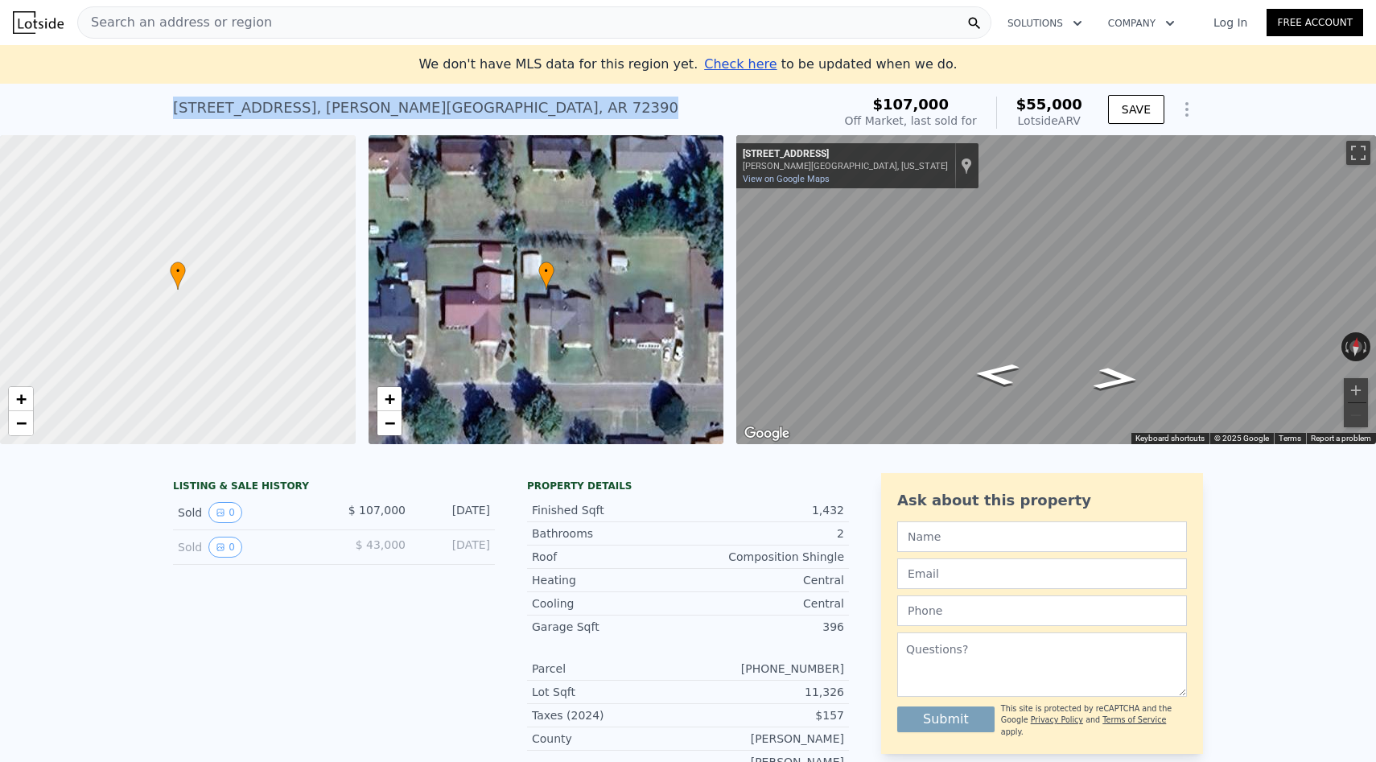
drag, startPoint x: 171, startPoint y: 105, endPoint x: 558, endPoint y: 100, distance: 387.8
click at [559, 101] on div "[STREET_ADDRESS][PERSON_NAME] Sold [DATE] for $107k (~ARV $55k ) $107,000 Off M…" at bounding box center [688, 109] width 1376 height 51
copy div "[STREET_ADDRESS][PERSON_NAME]"
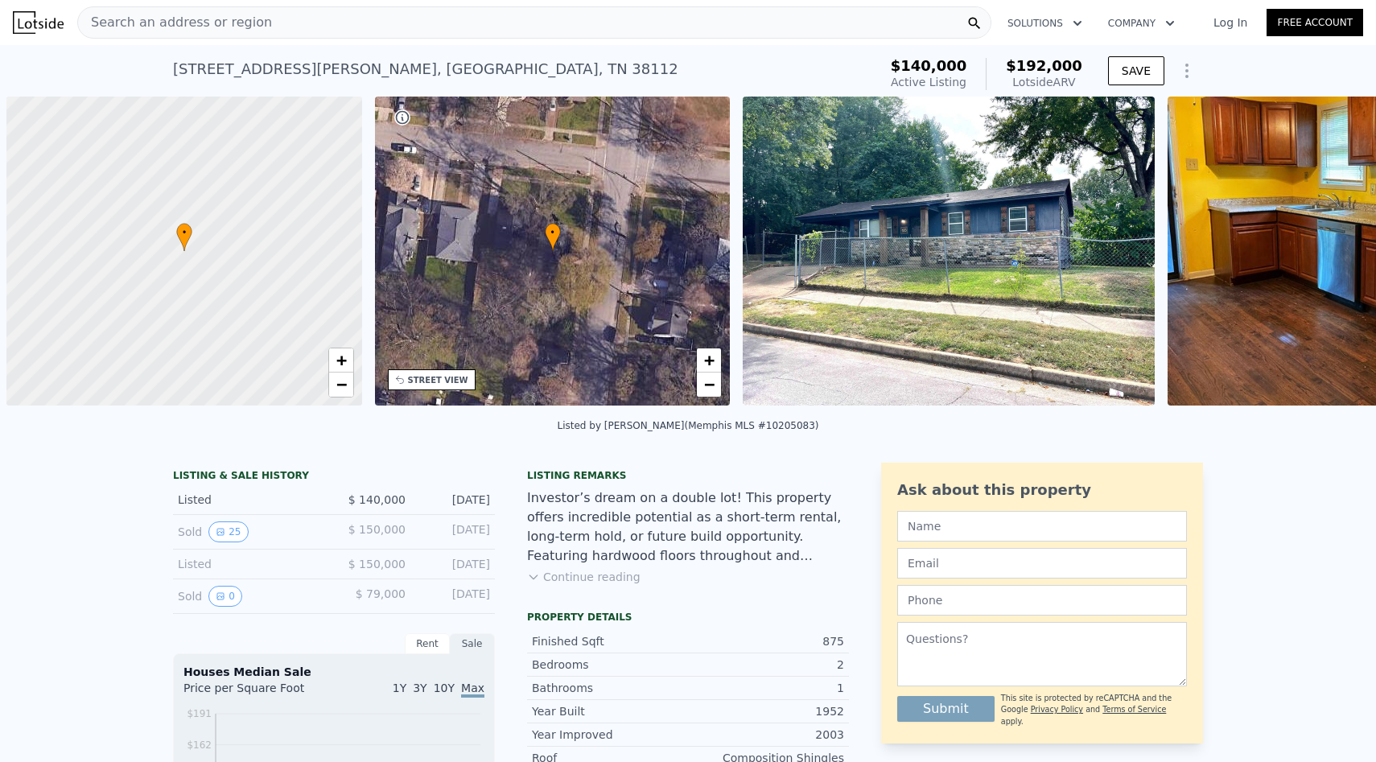
scroll to position [0, 6]
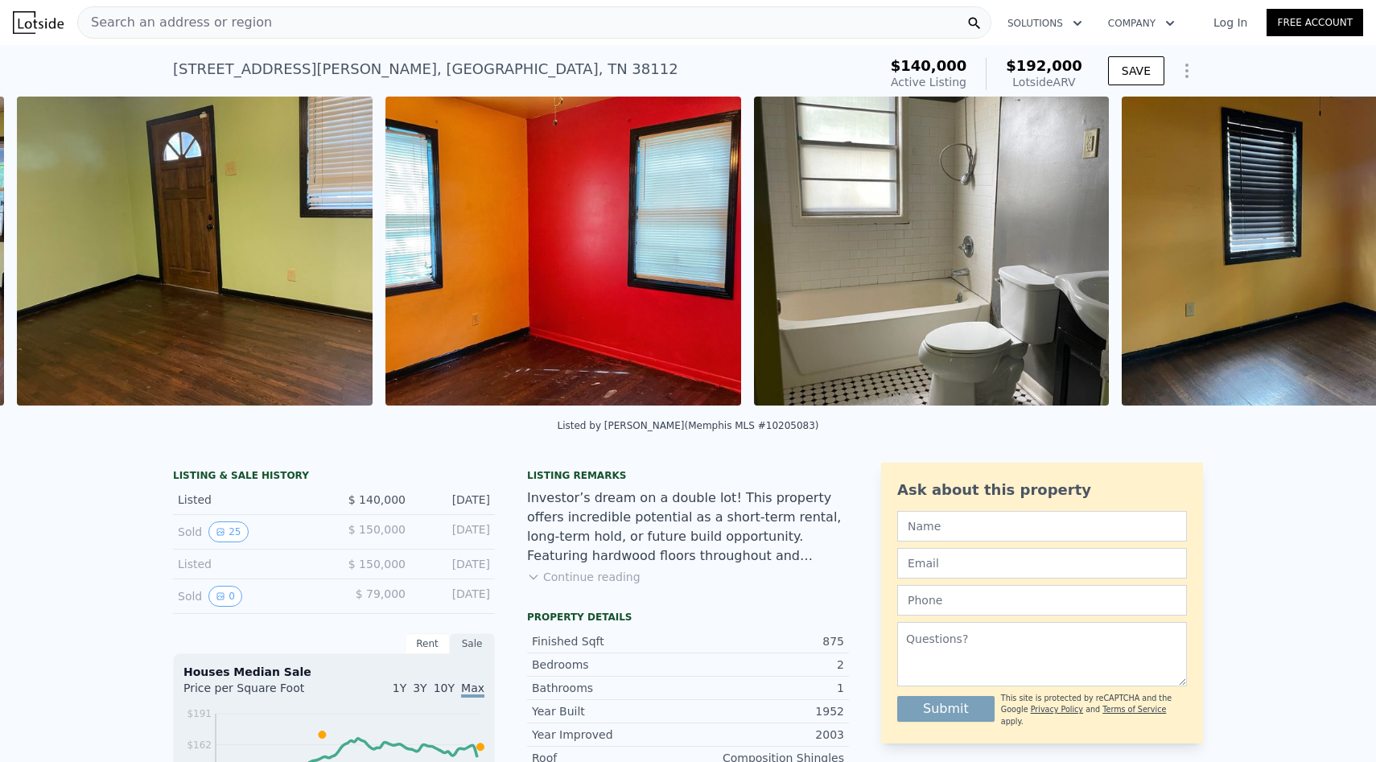
scroll to position [0, 1897]
